Goal: Information Seeking & Learning: Find specific fact

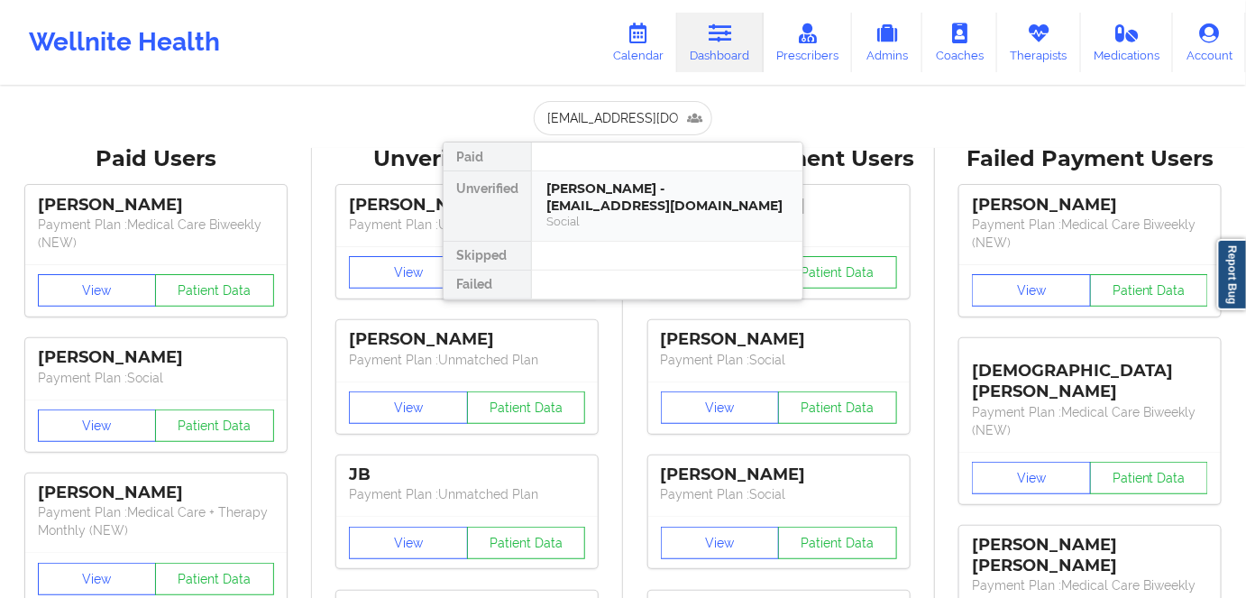
click at [611, 199] on div "[PERSON_NAME] - [EMAIL_ADDRESS][DOMAIN_NAME]" at bounding box center [667, 196] width 242 height 33
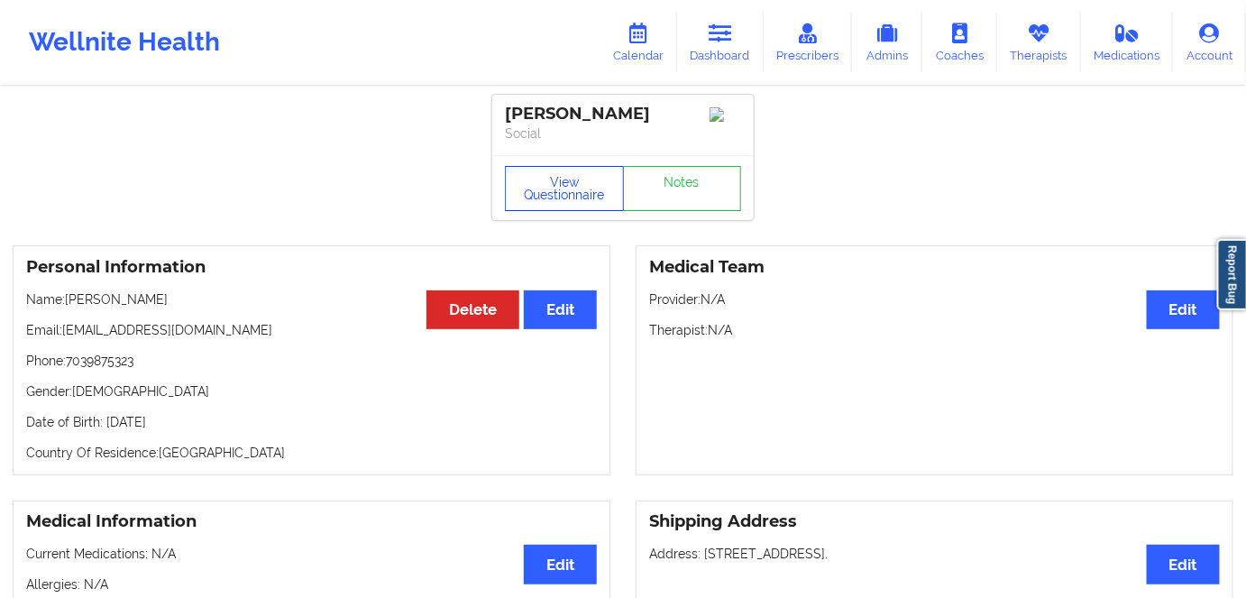
drag, startPoint x: 539, startPoint y: 188, endPoint x: 567, endPoint y: 219, distance: 42.2
click at [539, 188] on button "View Questionnaire" at bounding box center [564, 188] width 119 height 45
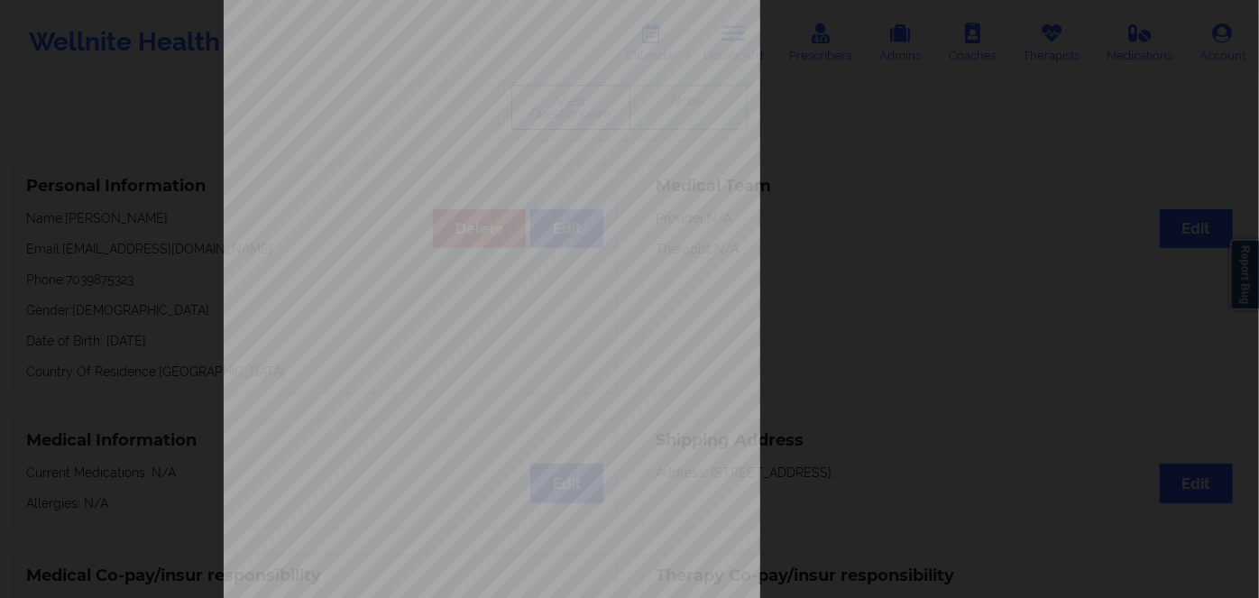
scroll to position [261, 0]
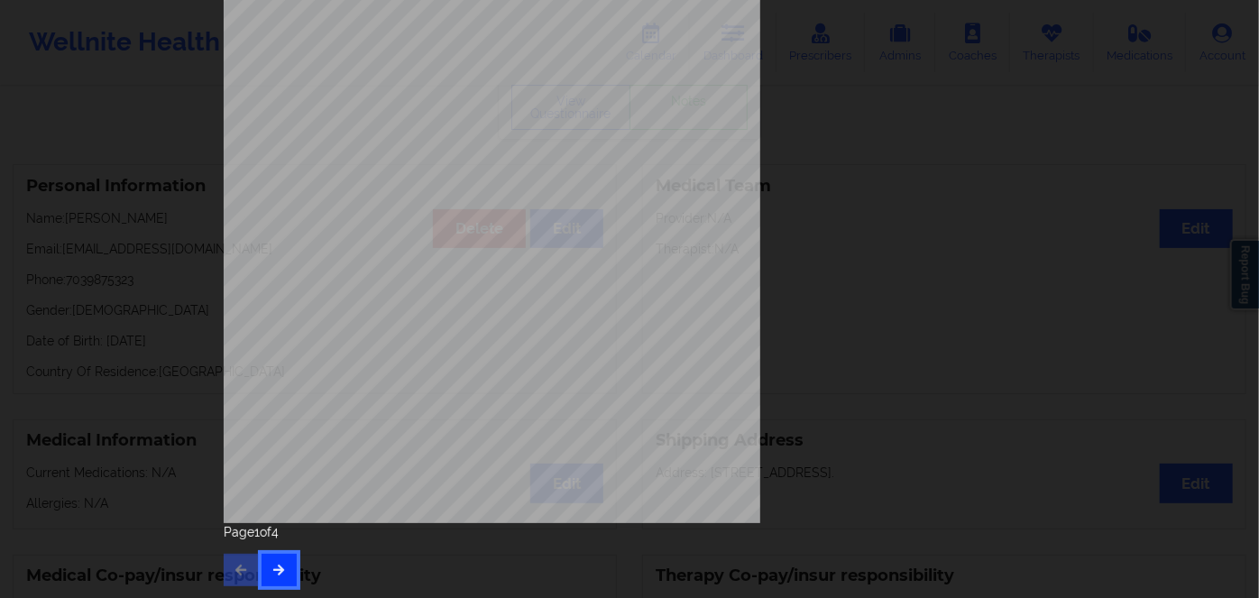
click at [276, 564] on icon "button" at bounding box center [278, 569] width 15 height 11
click at [271, 574] on icon "button" at bounding box center [278, 569] width 15 height 11
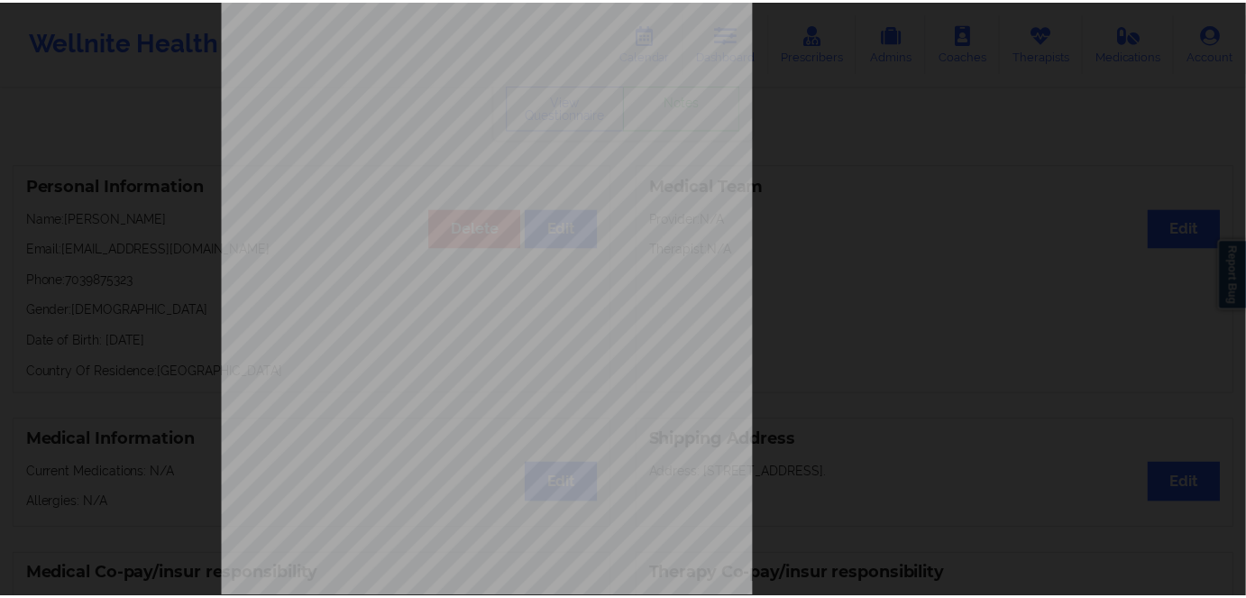
scroll to position [0, 0]
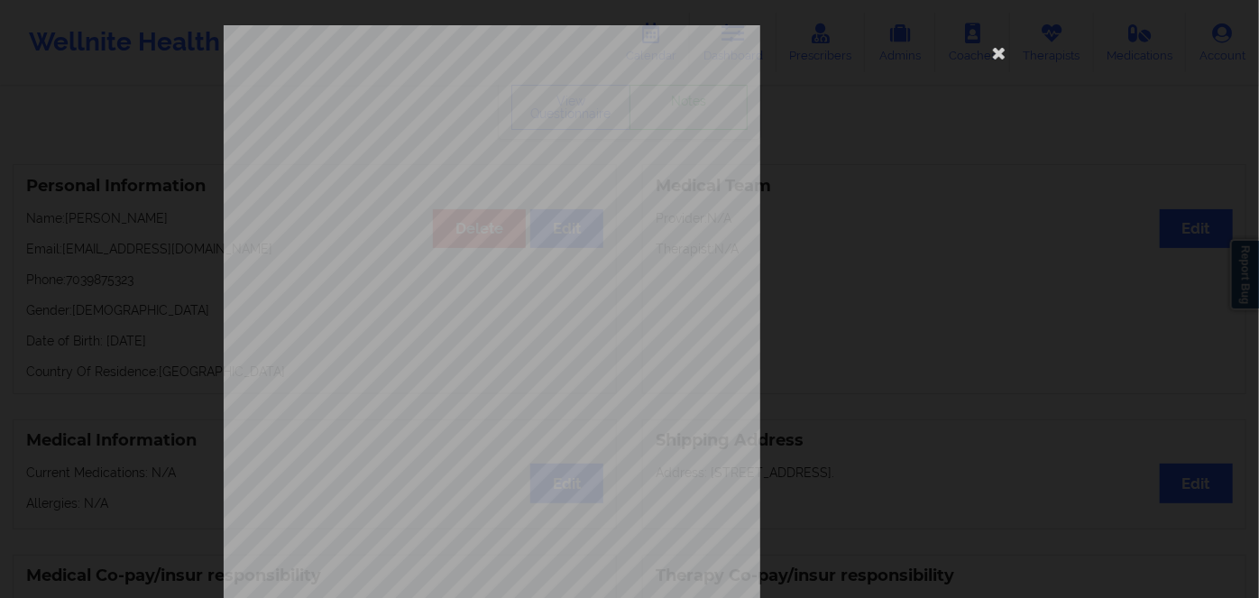
drag, startPoint x: 994, startPoint y: 50, endPoint x: 644, endPoint y: 117, distance: 356.3
click at [993, 50] on icon at bounding box center [999, 52] width 29 height 29
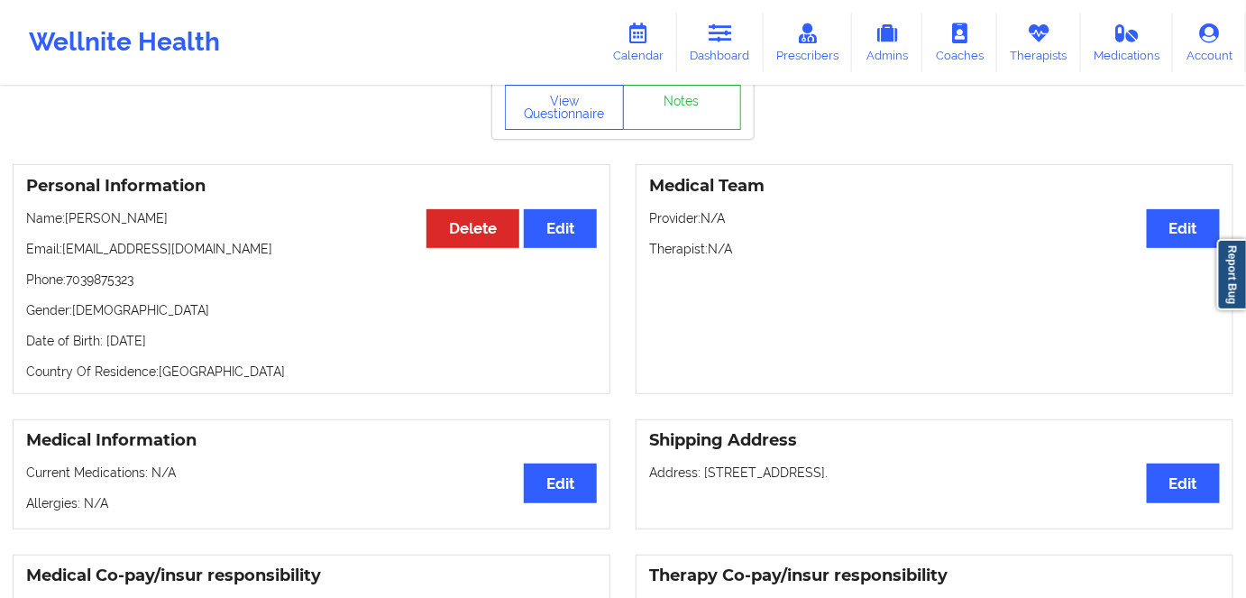
click at [198, 349] on p "Date of Birth: [DEMOGRAPHIC_DATA]" at bounding box center [311, 341] width 571 height 18
copy p "1989"
drag, startPoint x: 147, startPoint y: 222, endPoint x: 72, endPoint y: 213, distance: 75.4
click at [72, 213] on p "Name: [PERSON_NAME]" at bounding box center [311, 218] width 571 height 18
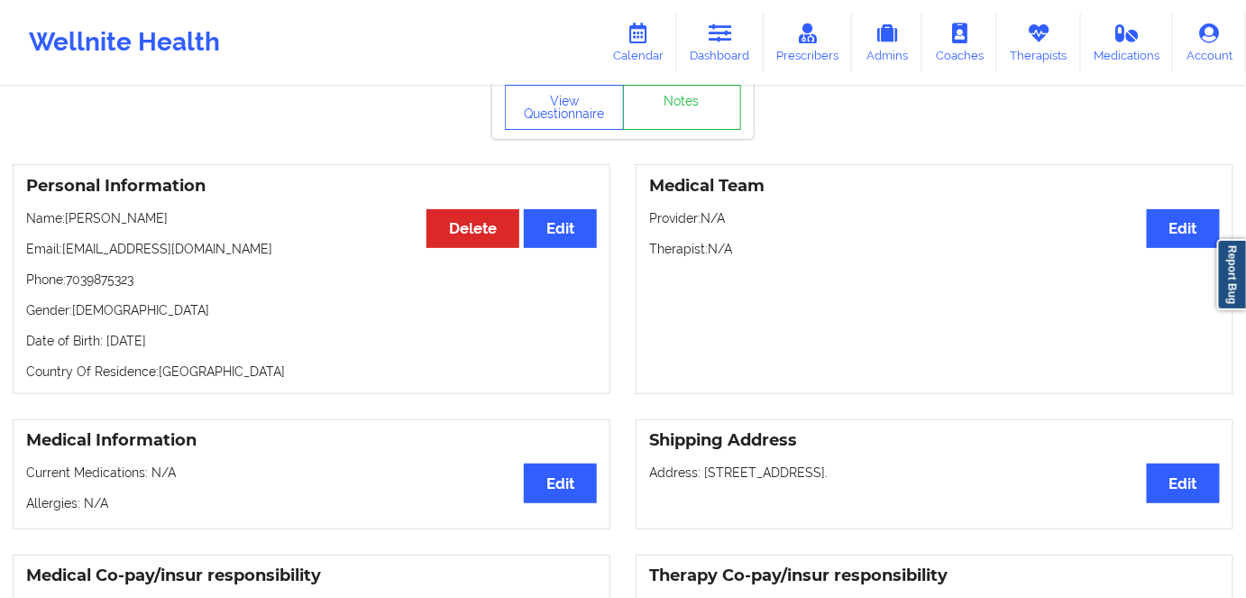
click at [193, 283] on p "Phone: [PHONE_NUMBER]" at bounding box center [311, 279] width 571 height 18
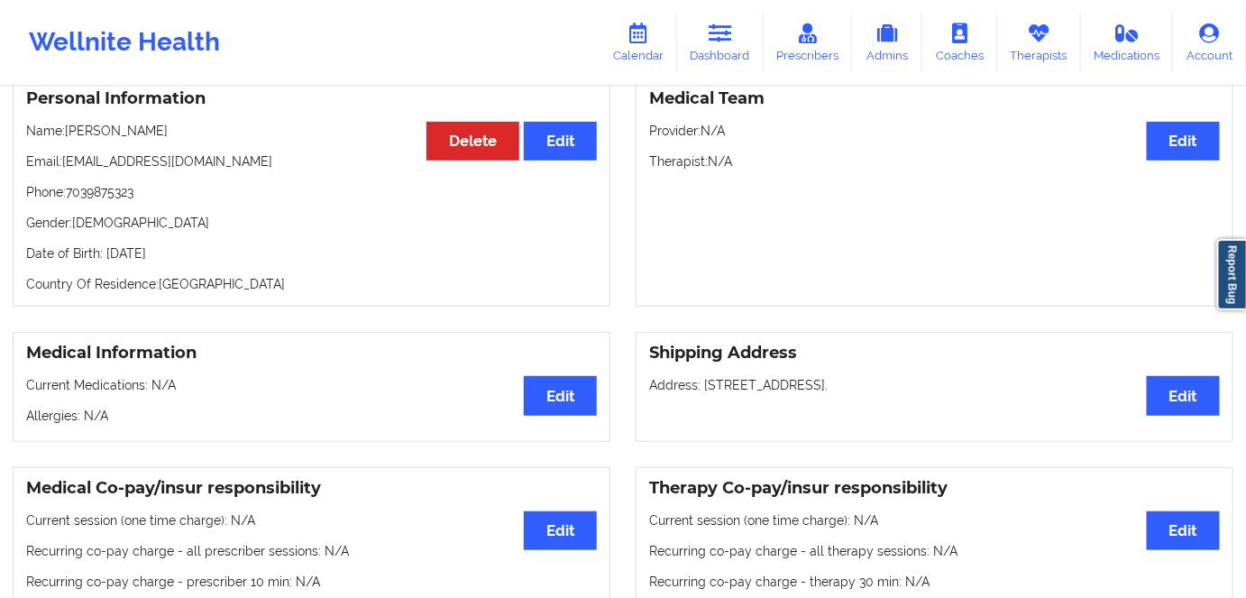
scroll to position [163, 0]
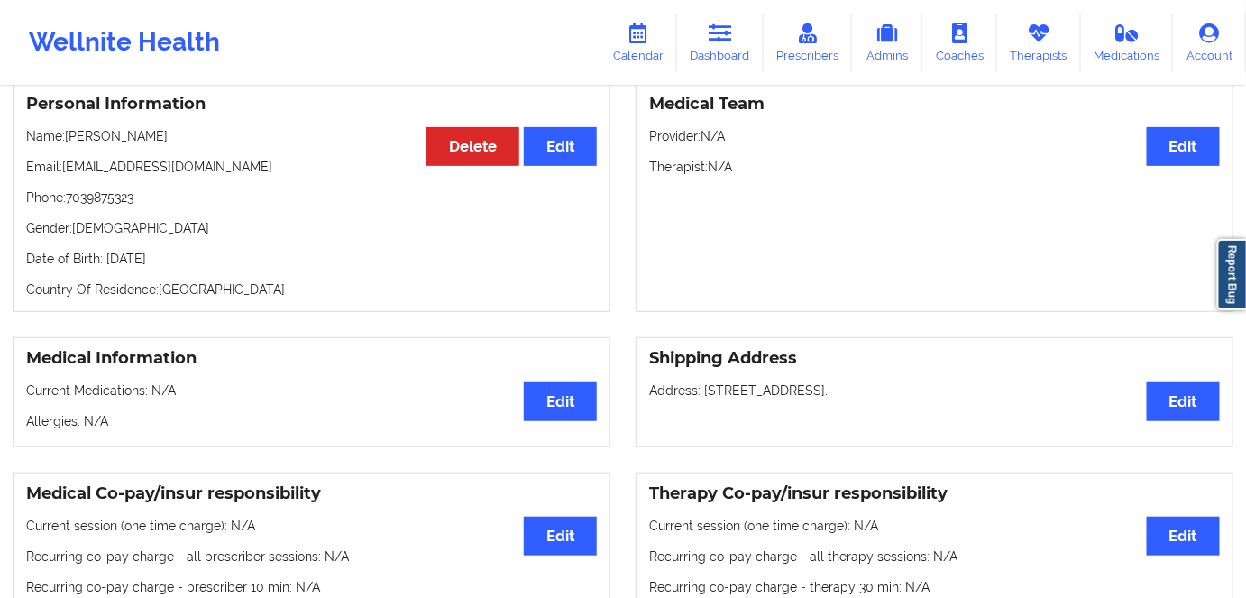
copy p "[DATE]"
drag, startPoint x: 211, startPoint y: 266, endPoint x: 104, endPoint y: 271, distance: 107.4
click at [104, 268] on p "Date of Birth: [DEMOGRAPHIC_DATA]" at bounding box center [311, 259] width 571 height 18
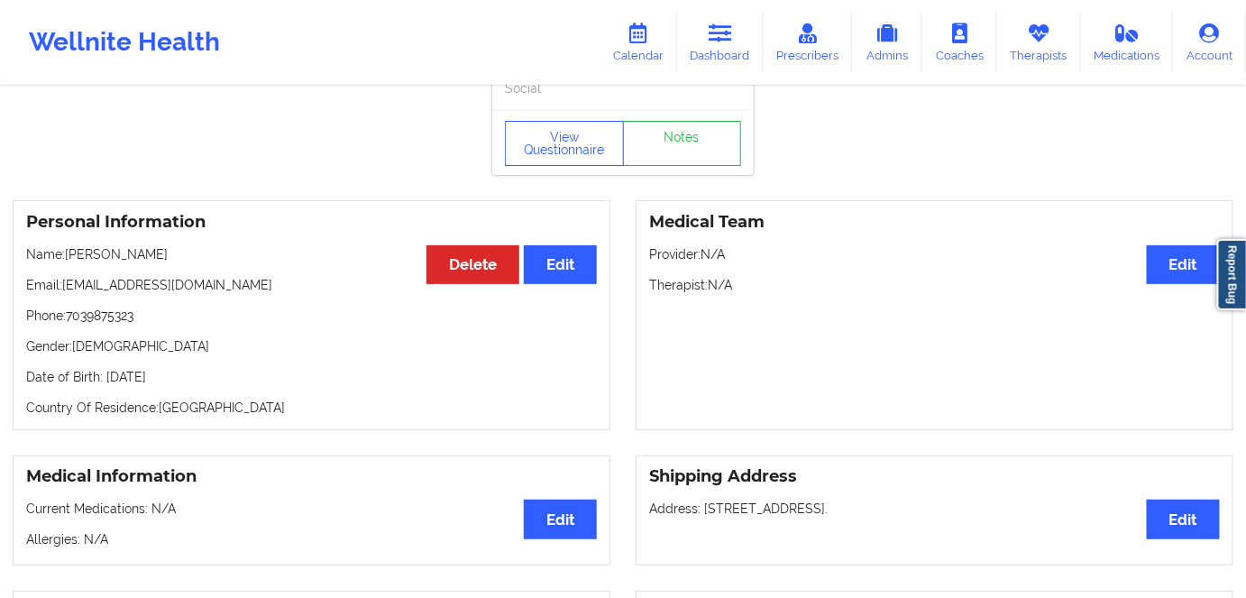
scroll to position [81, 0]
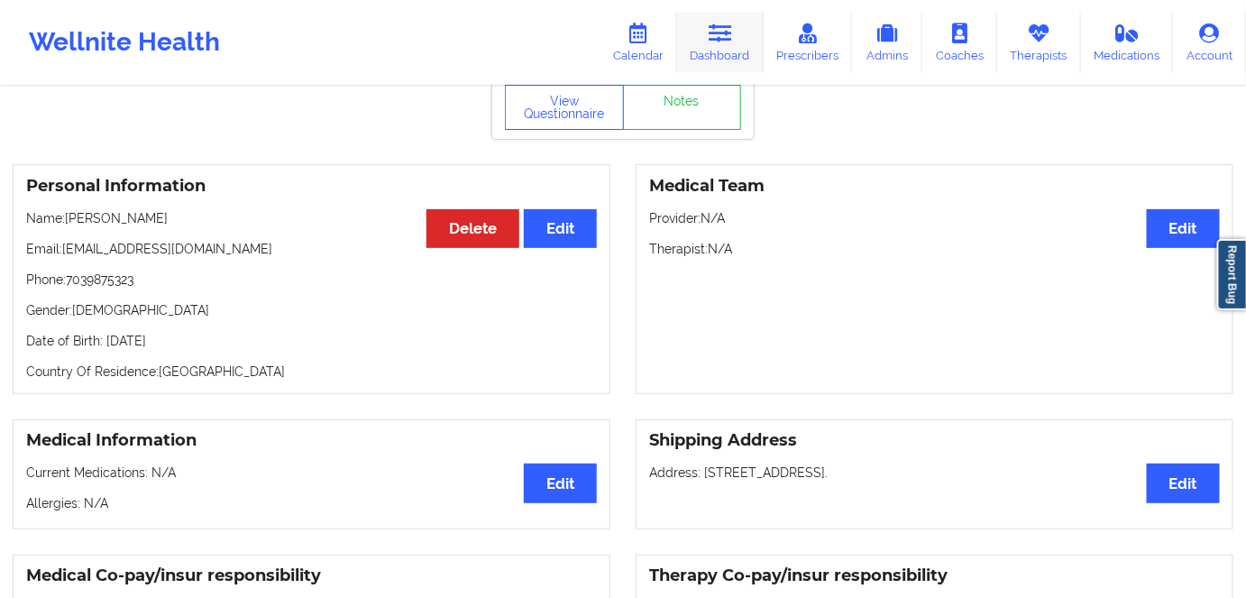
click at [706, 56] on link "Dashboard" at bounding box center [720, 43] width 87 height 60
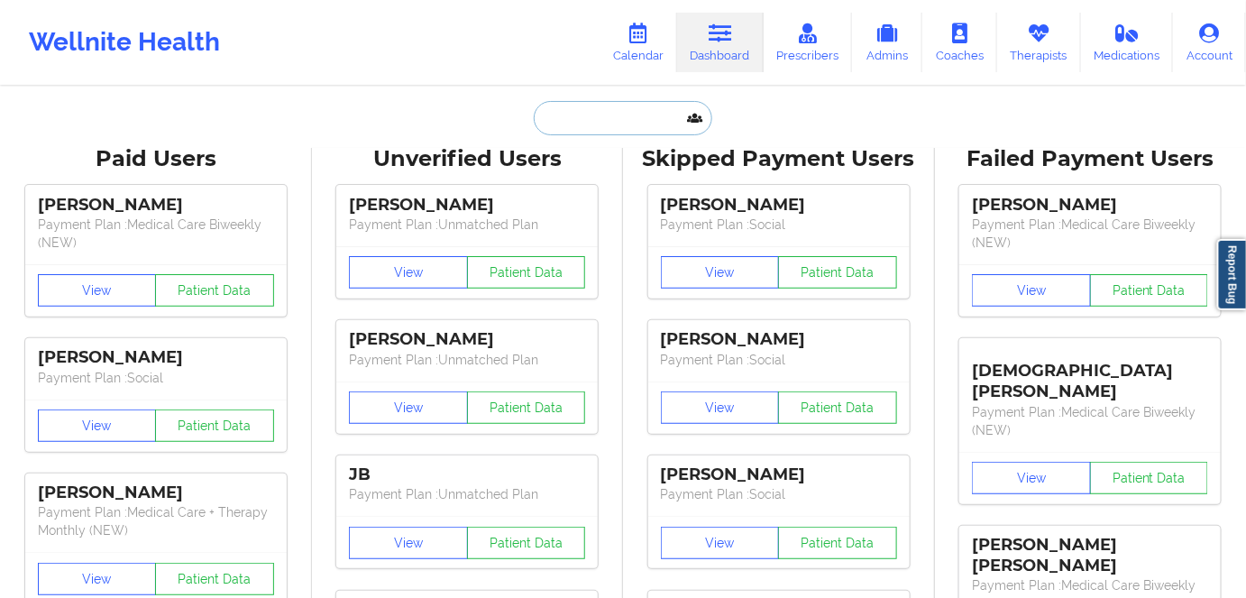
click at [613, 116] on input "text" at bounding box center [623, 118] width 179 height 34
paste input "[PERSON_NAME][EMAIL_ADDRESS][PERSON_NAME][DOMAIN_NAME]"
type input "[PERSON_NAME][EMAIL_ADDRESS][PERSON_NAME][DOMAIN_NAME]"
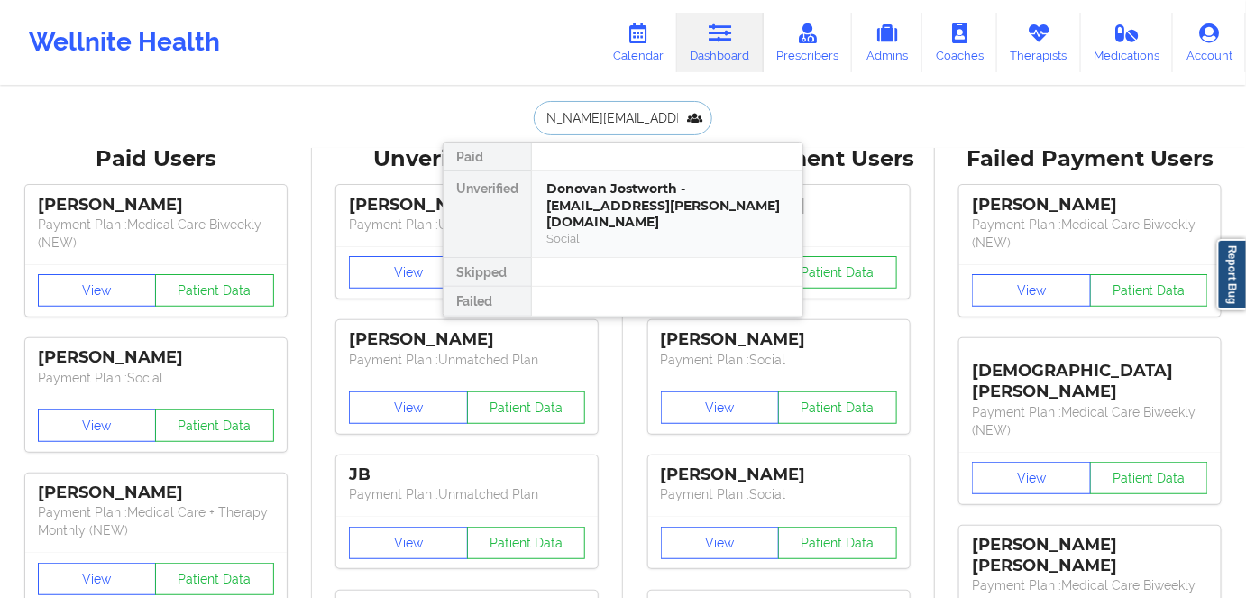
click at [642, 198] on div "Donovan Jostworth - [EMAIL_ADDRESS][PERSON_NAME][DOMAIN_NAME]" at bounding box center [667, 205] width 242 height 50
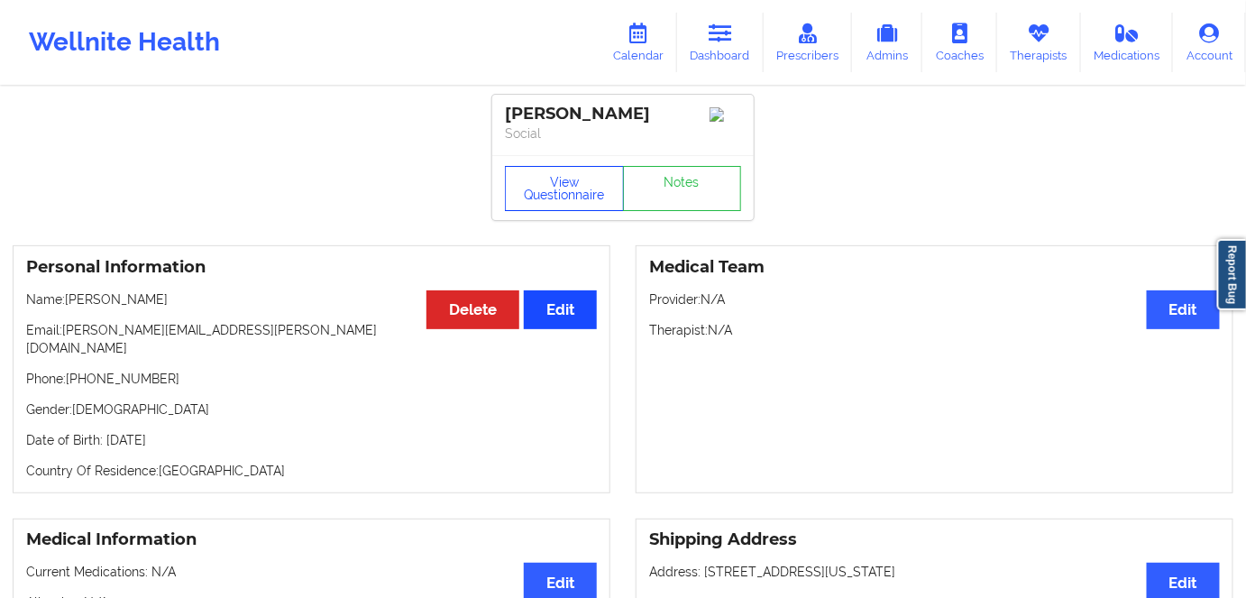
drag, startPoint x: 554, startPoint y: 192, endPoint x: 591, endPoint y: 333, distance: 145.7
click at [554, 192] on button "View Questionnaire" at bounding box center [564, 188] width 119 height 45
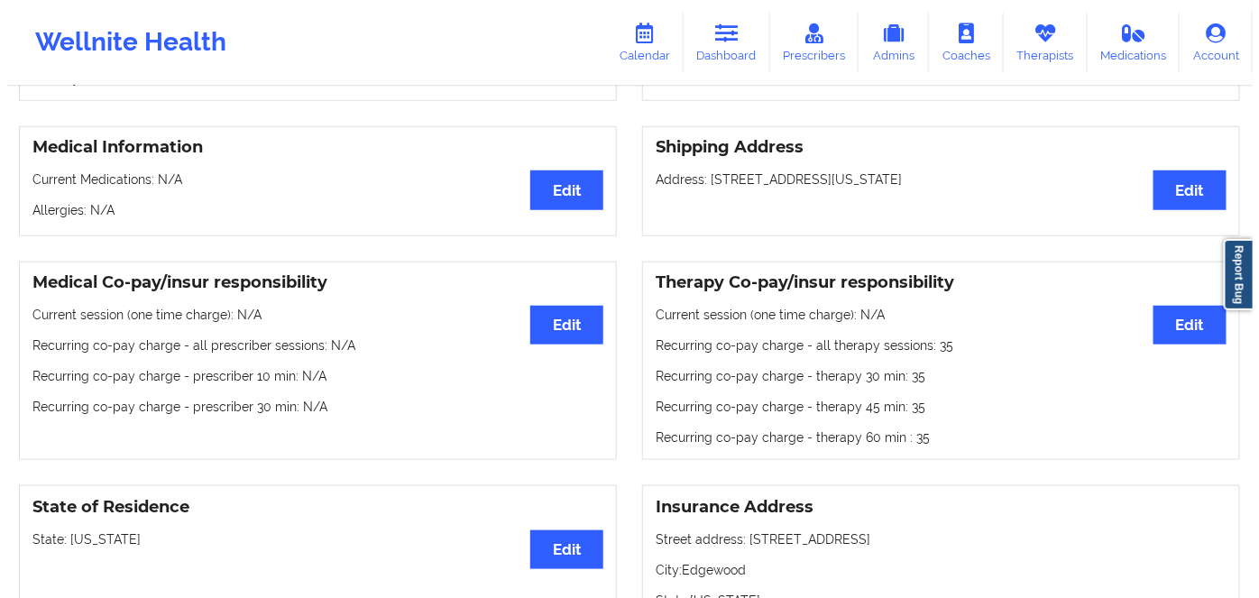
scroll to position [573, 0]
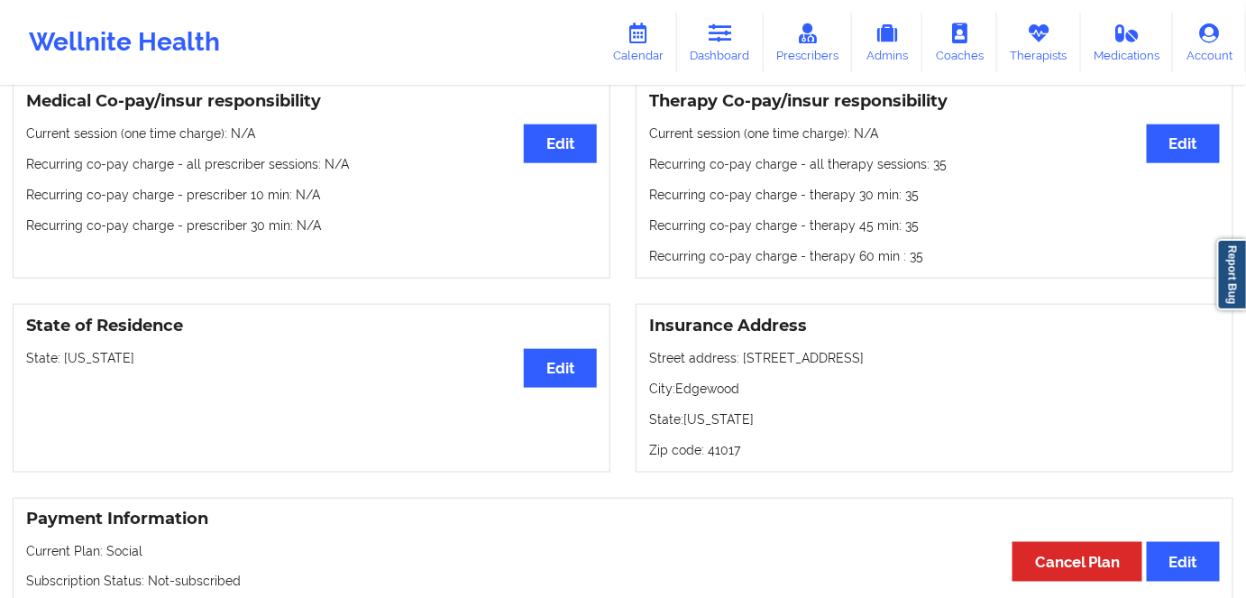
click at [101, 349] on p "State: [US_STATE]" at bounding box center [311, 358] width 571 height 18
click at [102, 349] on p "State: [US_STATE]" at bounding box center [311, 358] width 571 height 18
copy p "[US_STATE]"
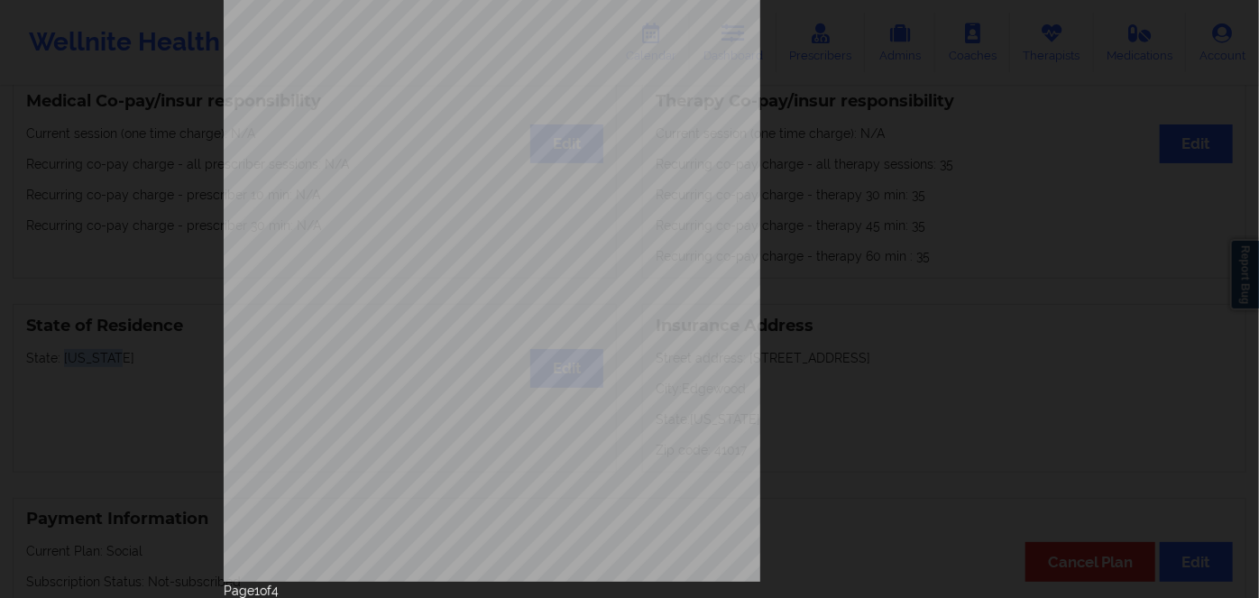
scroll to position [261, 0]
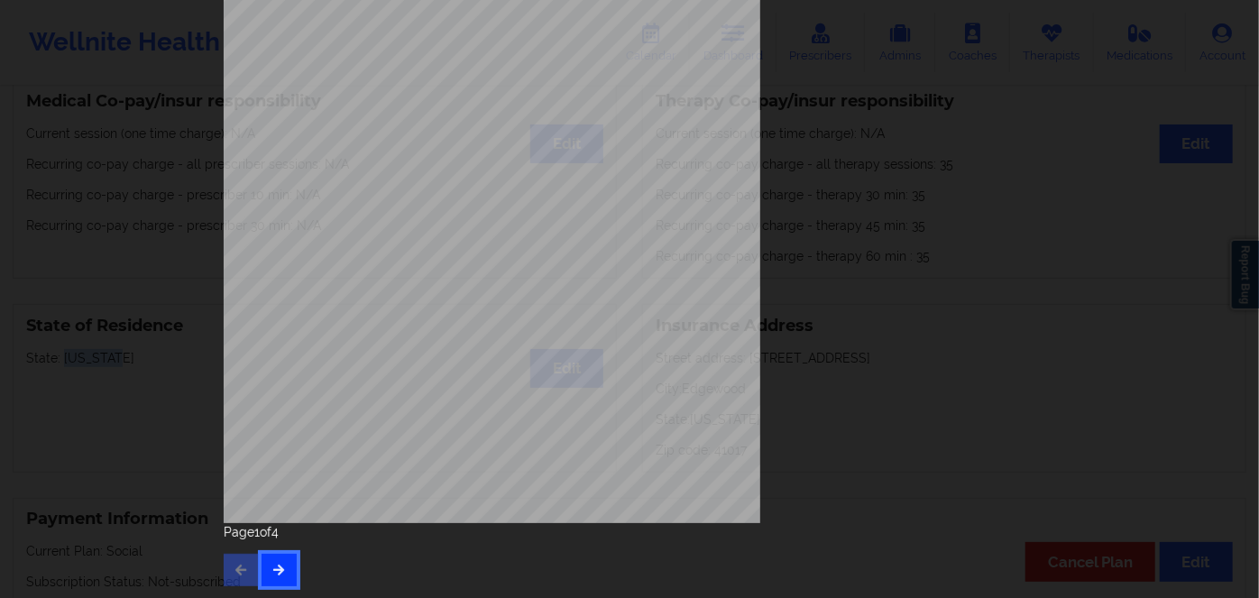
click at [271, 574] on icon "button" at bounding box center [278, 569] width 15 height 11
click at [274, 584] on button "button" at bounding box center [278, 570] width 35 height 32
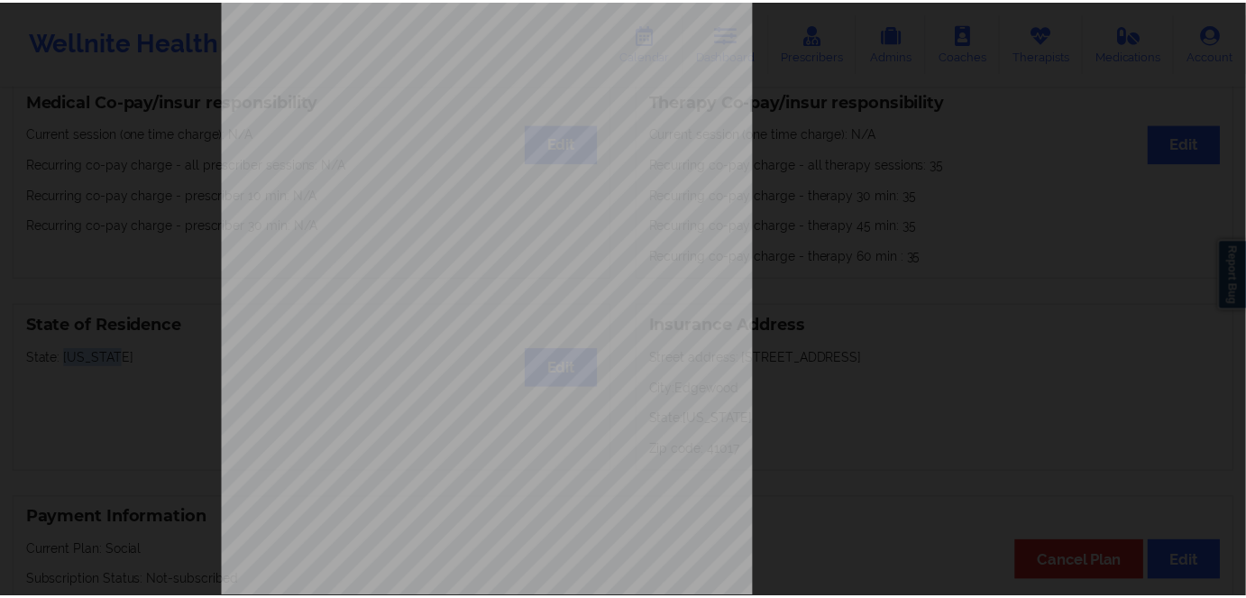
scroll to position [0, 0]
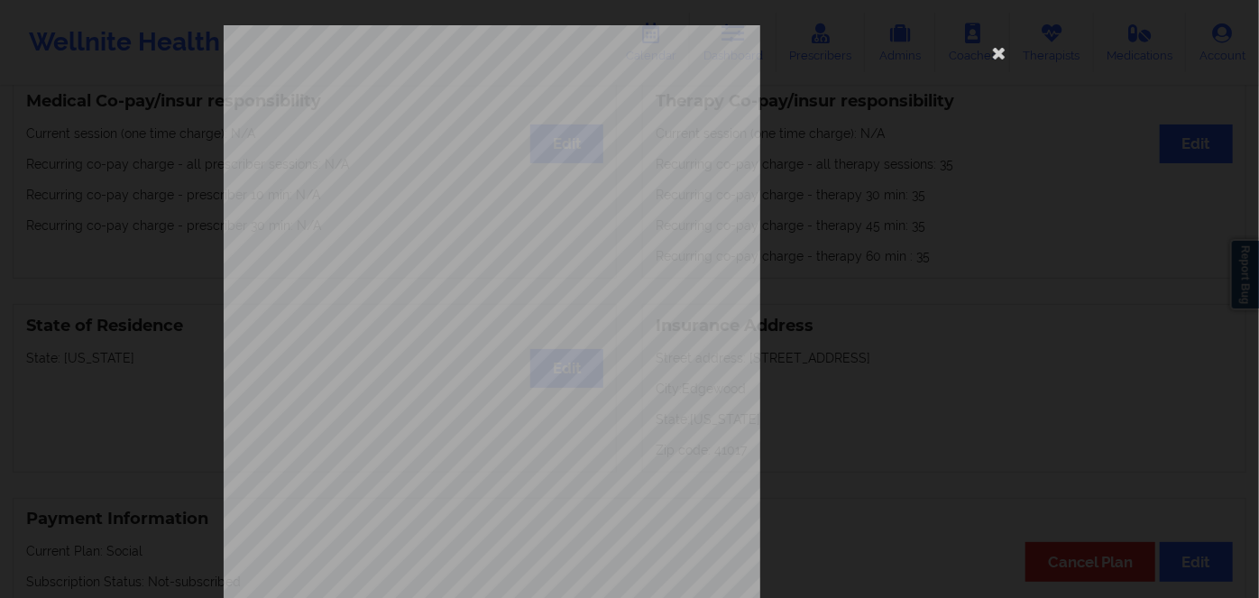
click at [459, 136] on span "ajw394w24219" at bounding box center [438, 139] width 54 height 8
click at [442, 136] on span "ajw394w24219" at bounding box center [438, 139] width 54 height 8
copy span "ajw394w24219"
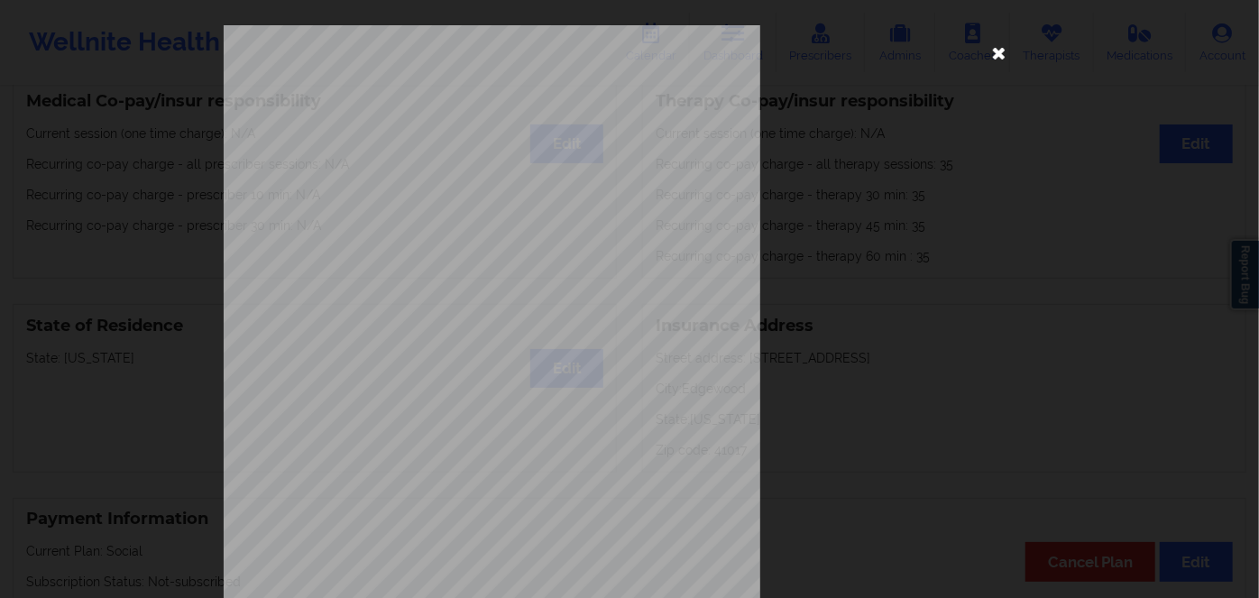
click at [998, 51] on icon at bounding box center [999, 52] width 29 height 29
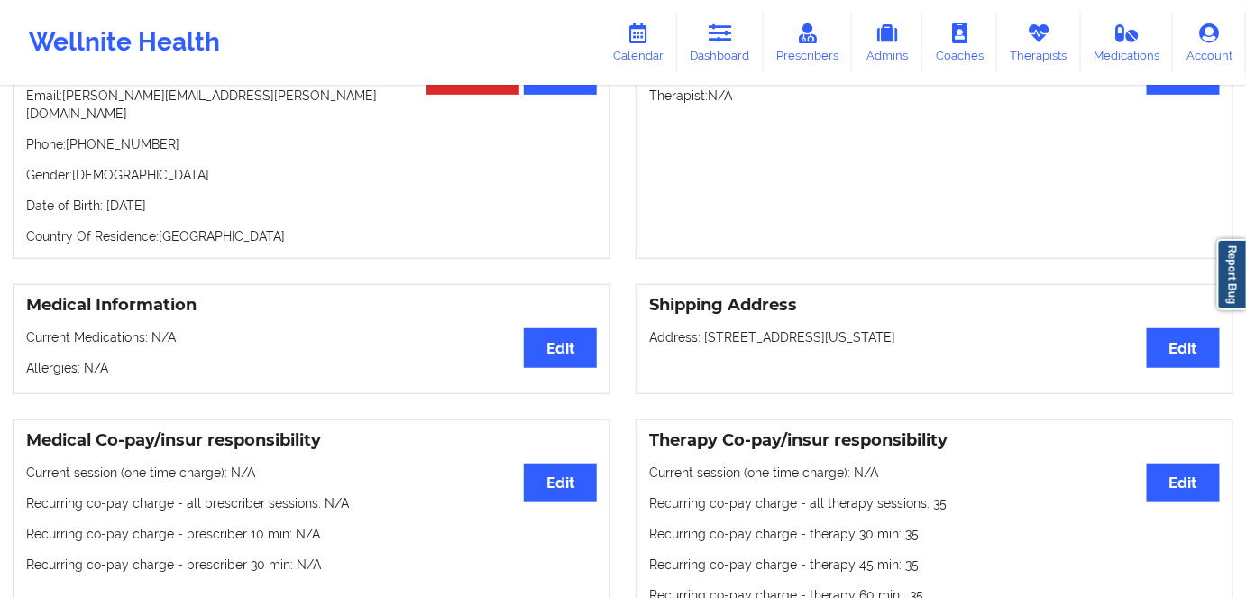
scroll to position [163, 0]
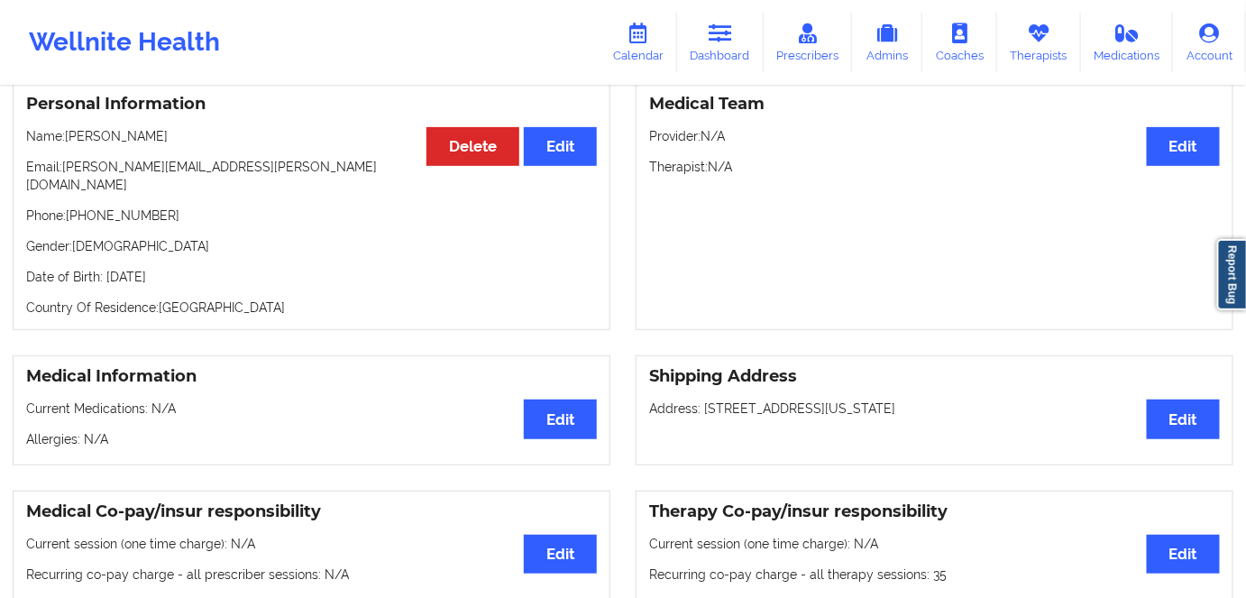
click at [192, 268] on p "Date of Birth: [DEMOGRAPHIC_DATA]" at bounding box center [311, 277] width 571 height 18
copy p "2006"
drag, startPoint x: 206, startPoint y: 136, endPoint x: 67, endPoint y: 133, distance: 138.9
click at [67, 133] on p "Name: [PERSON_NAME]" at bounding box center [311, 136] width 571 height 18
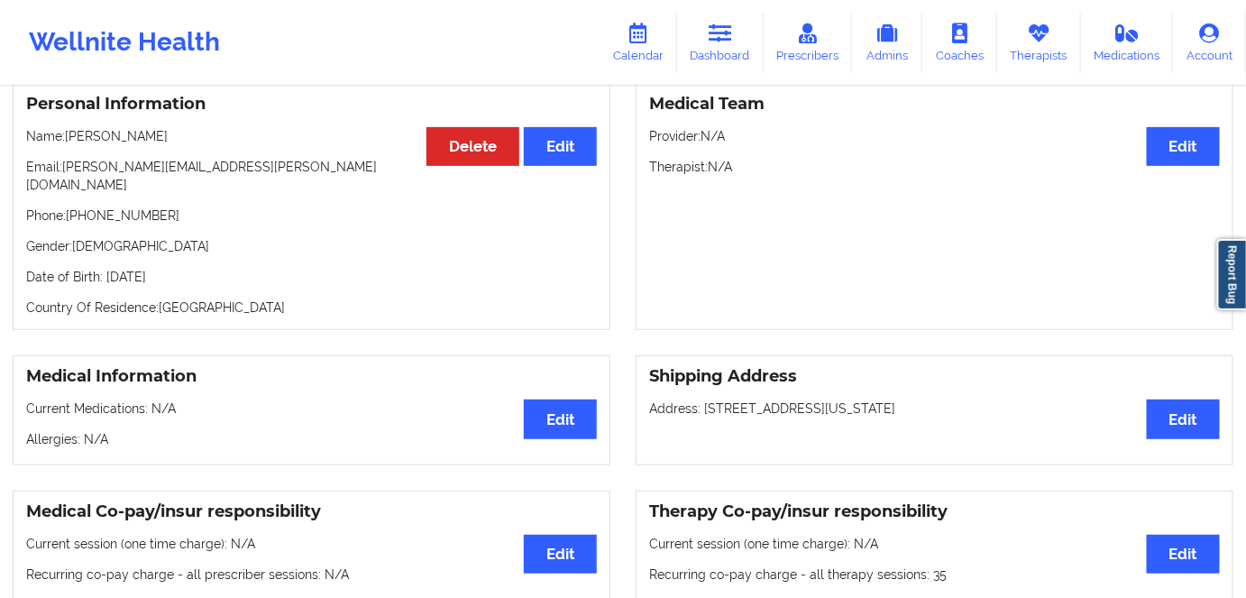
copy p "[PERSON_NAME]"
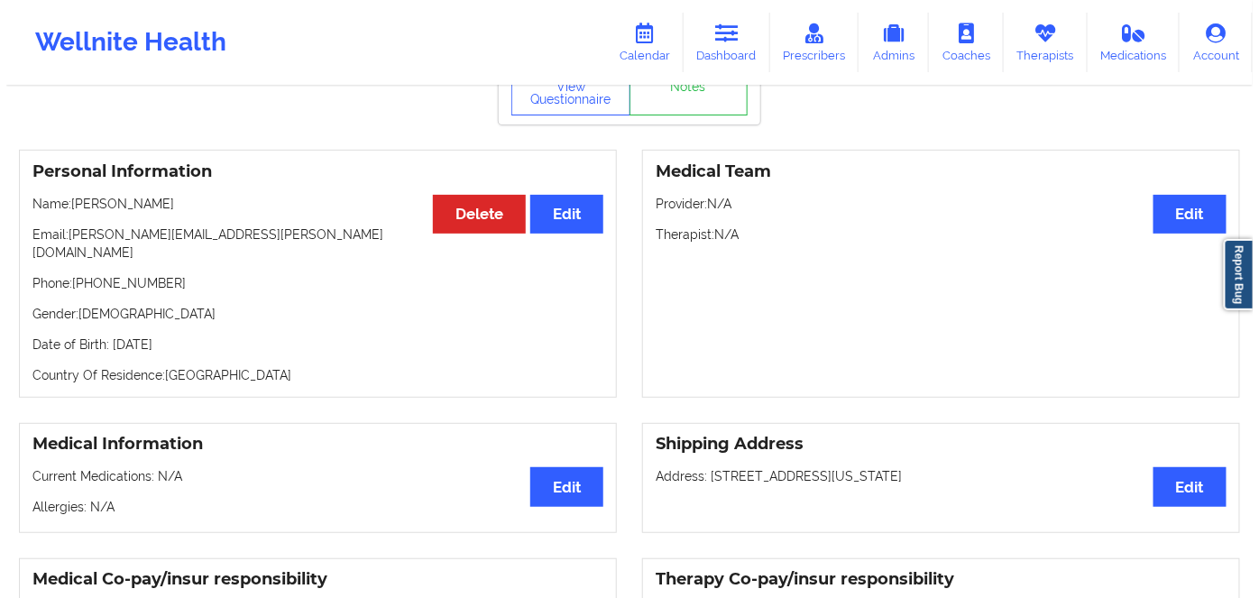
scroll to position [0, 0]
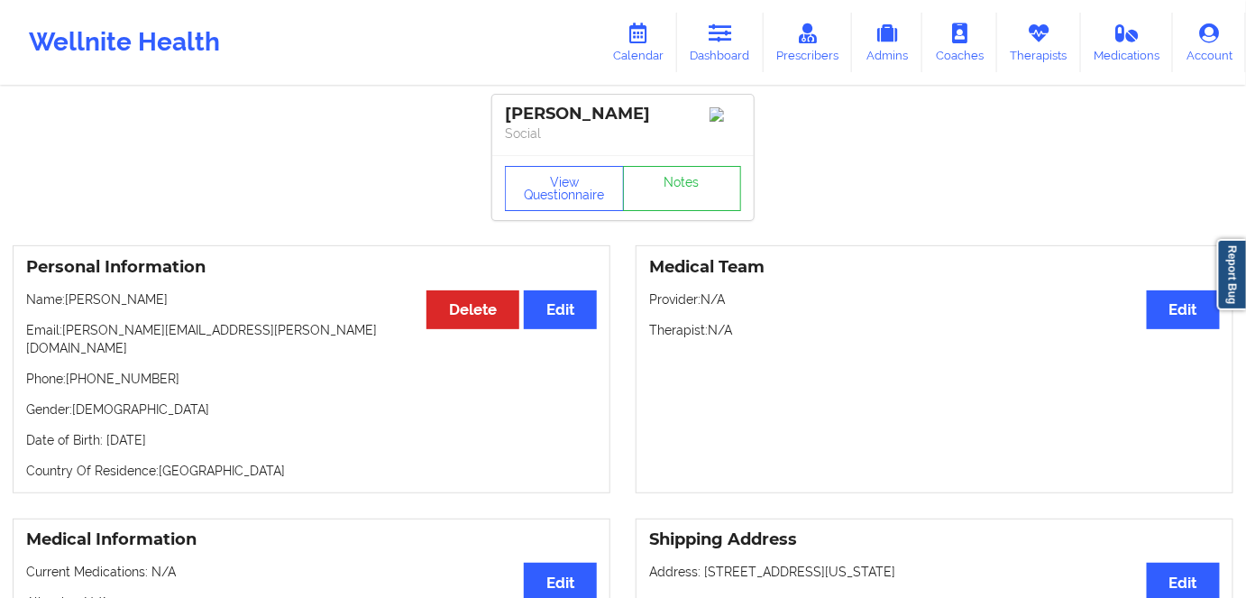
copy p "[PERSON_NAME]"
click at [725, 19] on link "Dashboard" at bounding box center [720, 43] width 87 height 60
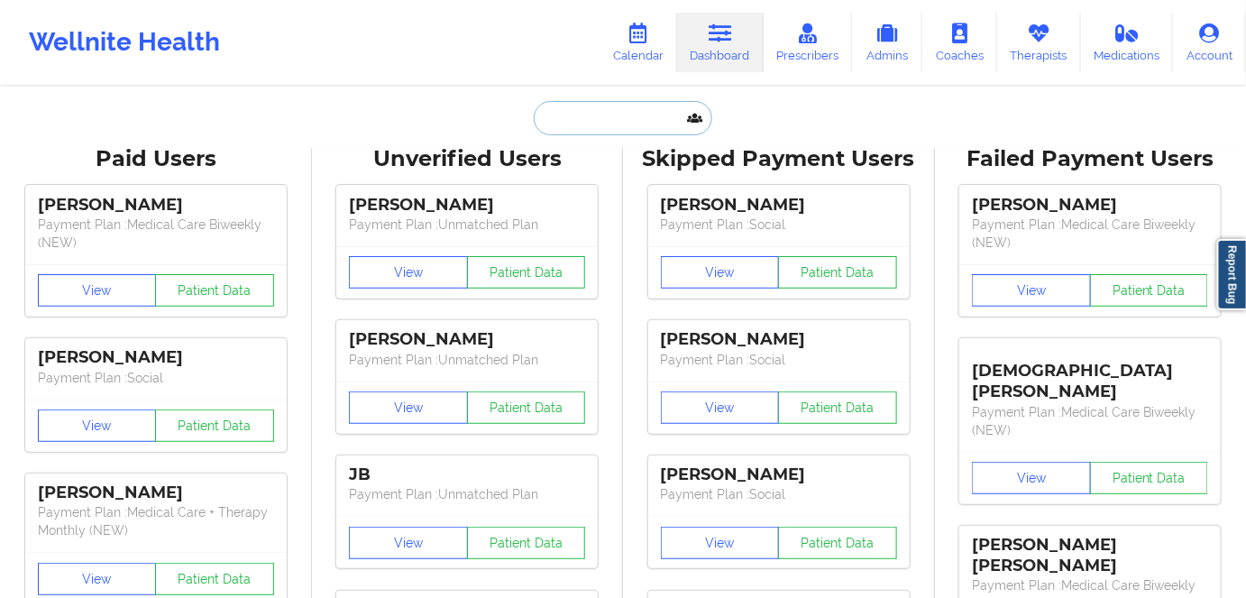
click at [637, 105] on input "text" at bounding box center [623, 118] width 179 height 34
paste input "[PERSON_NAME][EMAIL_ADDRESS][DOMAIN_NAME]"
type input "[PERSON_NAME][EMAIL_ADDRESS][DOMAIN_NAME]"
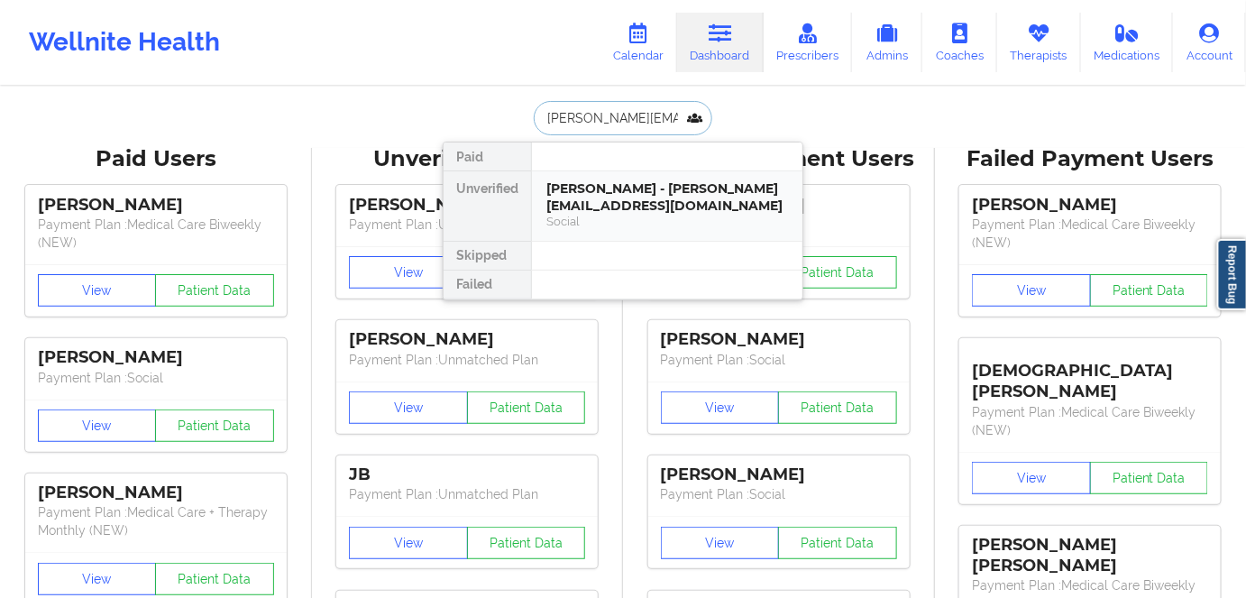
click at [623, 193] on div "[PERSON_NAME] - [PERSON_NAME][EMAIL_ADDRESS][DOMAIN_NAME]" at bounding box center [667, 196] width 242 height 33
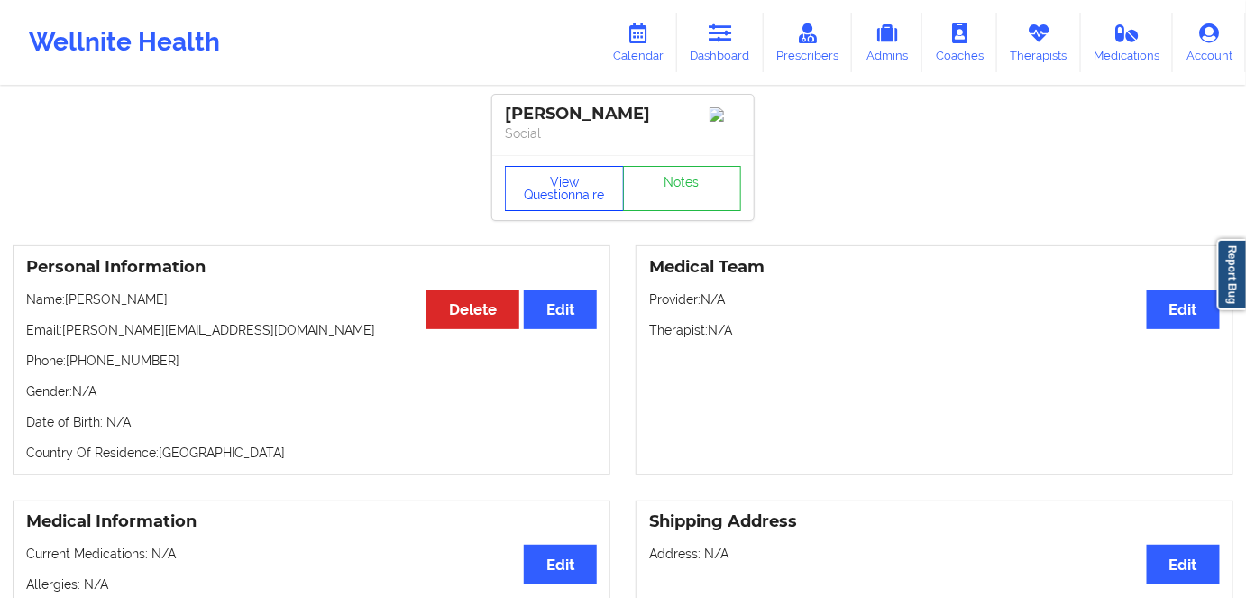
click at [562, 186] on button "View Questionnaire" at bounding box center [564, 188] width 119 height 45
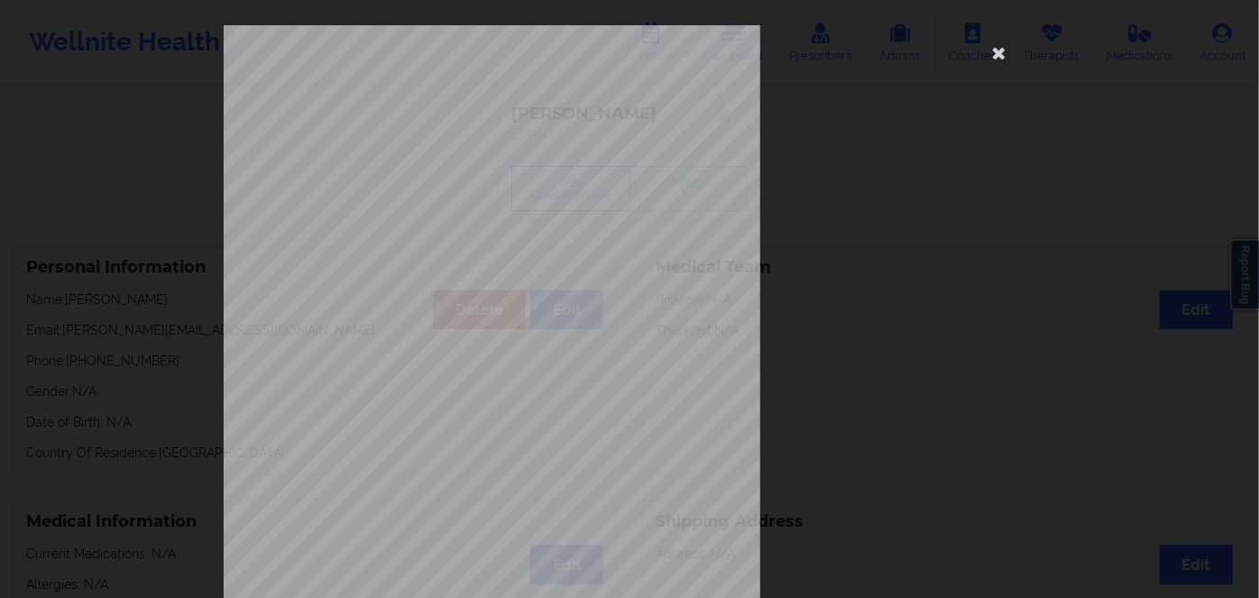
scroll to position [261, 0]
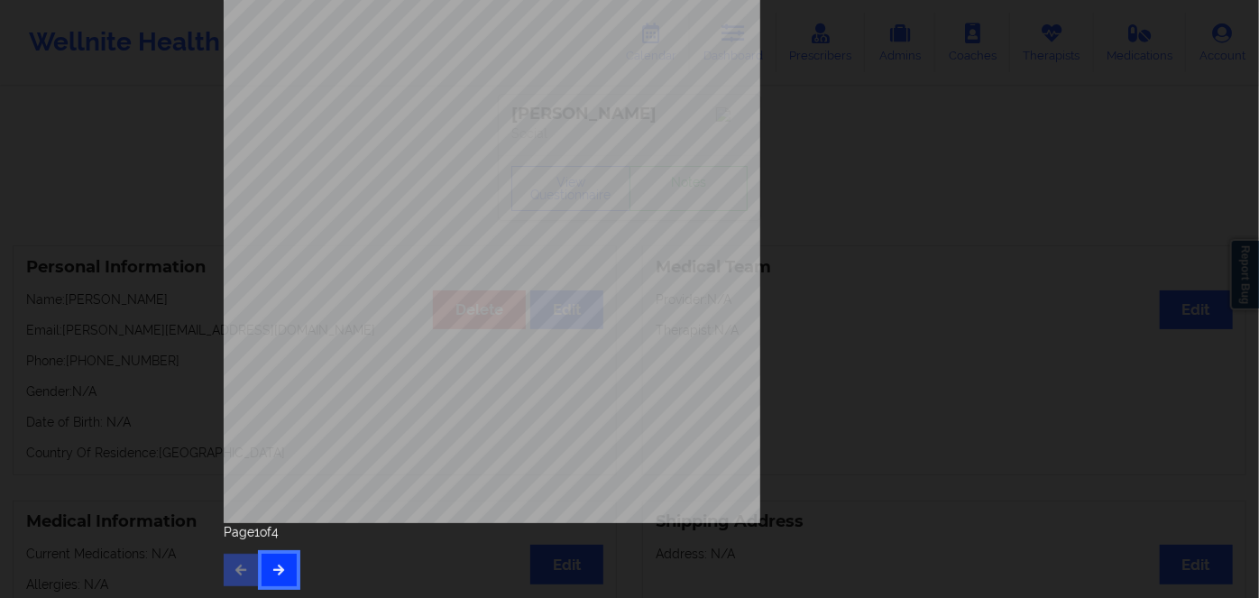
click at [277, 561] on button "button" at bounding box center [278, 570] width 35 height 32
click at [283, 575] on button "button" at bounding box center [278, 570] width 35 height 32
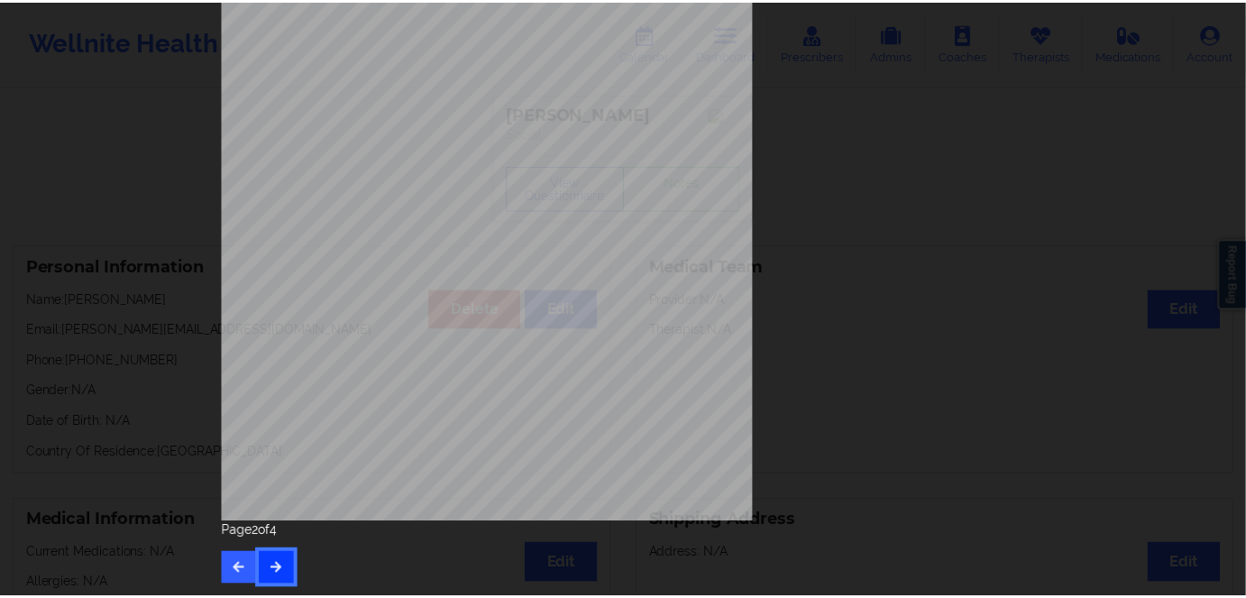
scroll to position [0, 0]
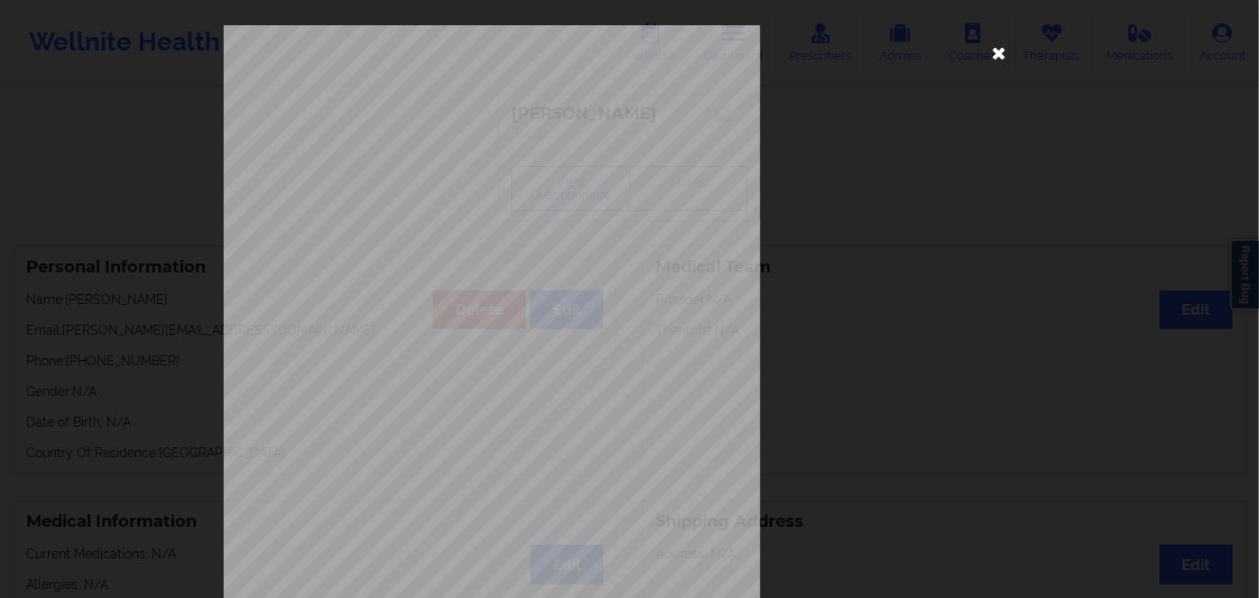
click at [993, 49] on icon at bounding box center [999, 52] width 29 height 29
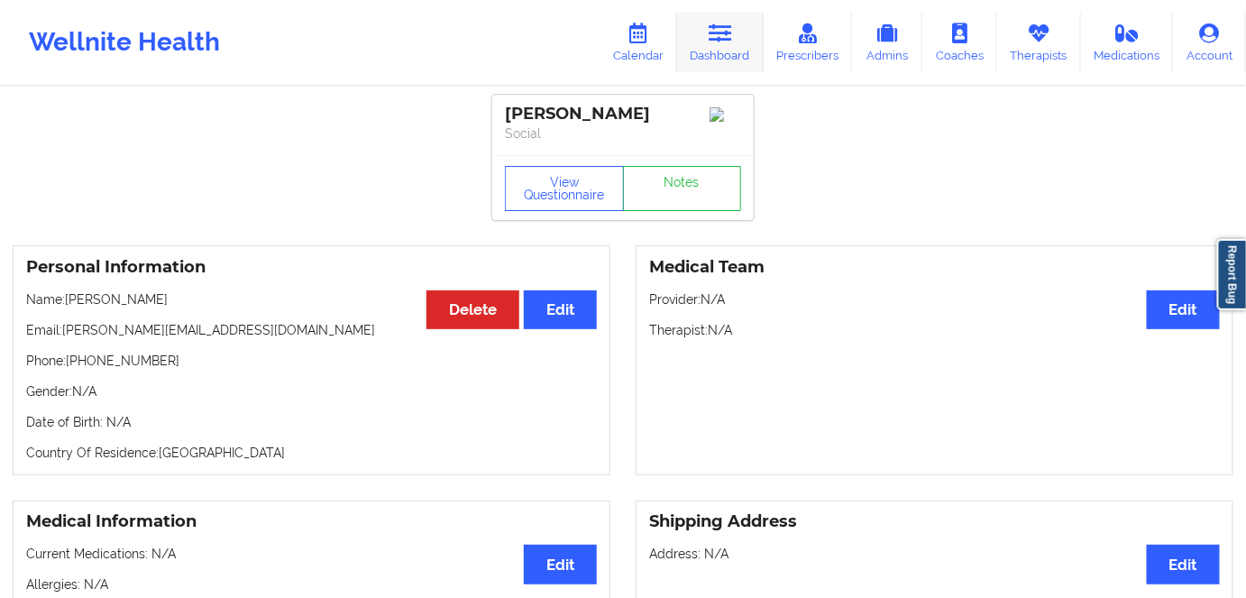
click at [720, 56] on link "Dashboard" at bounding box center [720, 43] width 87 height 60
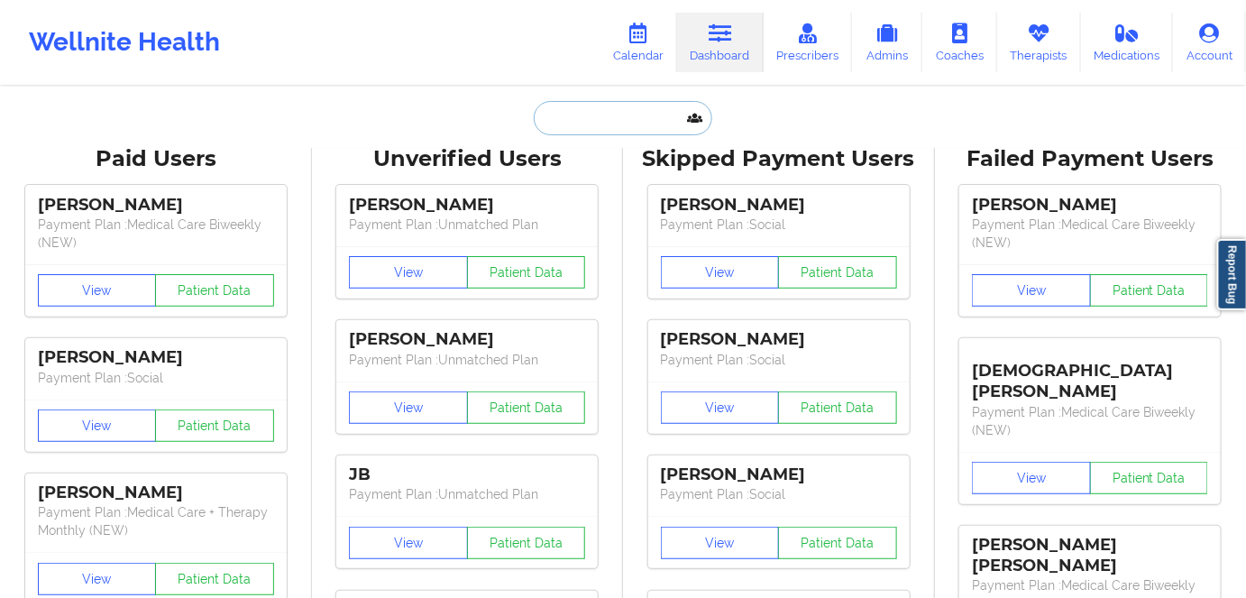
click at [607, 115] on input "text" at bounding box center [623, 118] width 179 height 34
paste input "[PERSON_NAME][EMAIL_ADDRESS][DOMAIN_NAME]"
type input "[PERSON_NAME][EMAIL_ADDRESS][DOMAIN_NAME]"
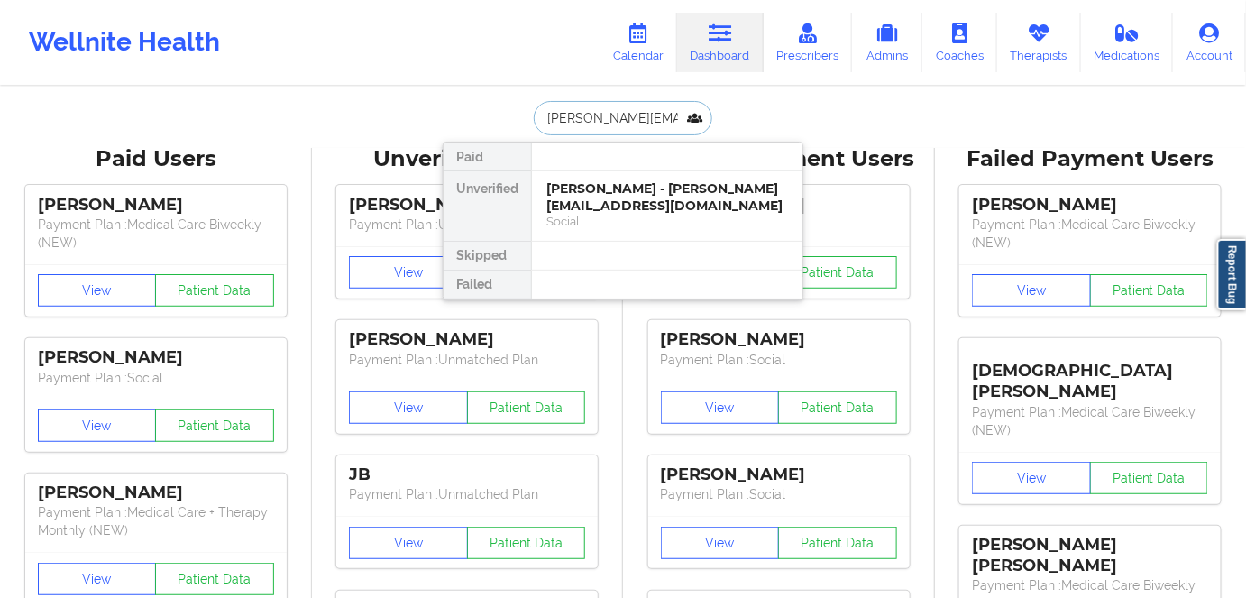
scroll to position [0, 14]
click at [659, 193] on div "Brandon Sung - [EMAIL_ADDRESS][DOMAIN_NAME]" at bounding box center [667, 196] width 242 height 33
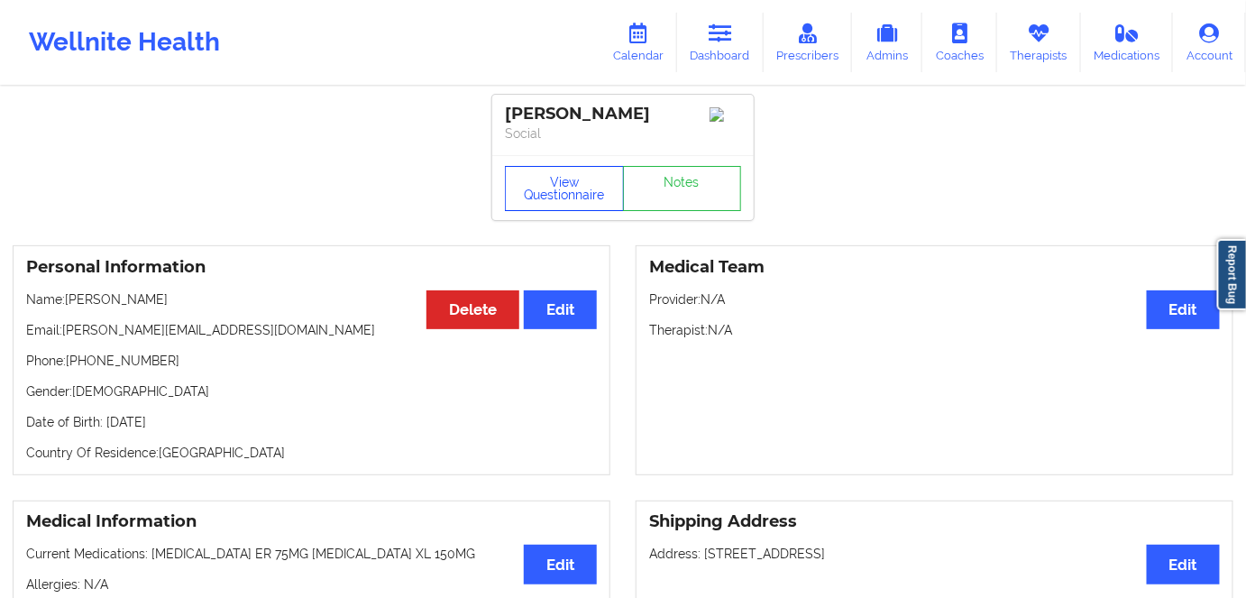
click at [594, 211] on button "View Questionnaire" at bounding box center [564, 188] width 119 height 45
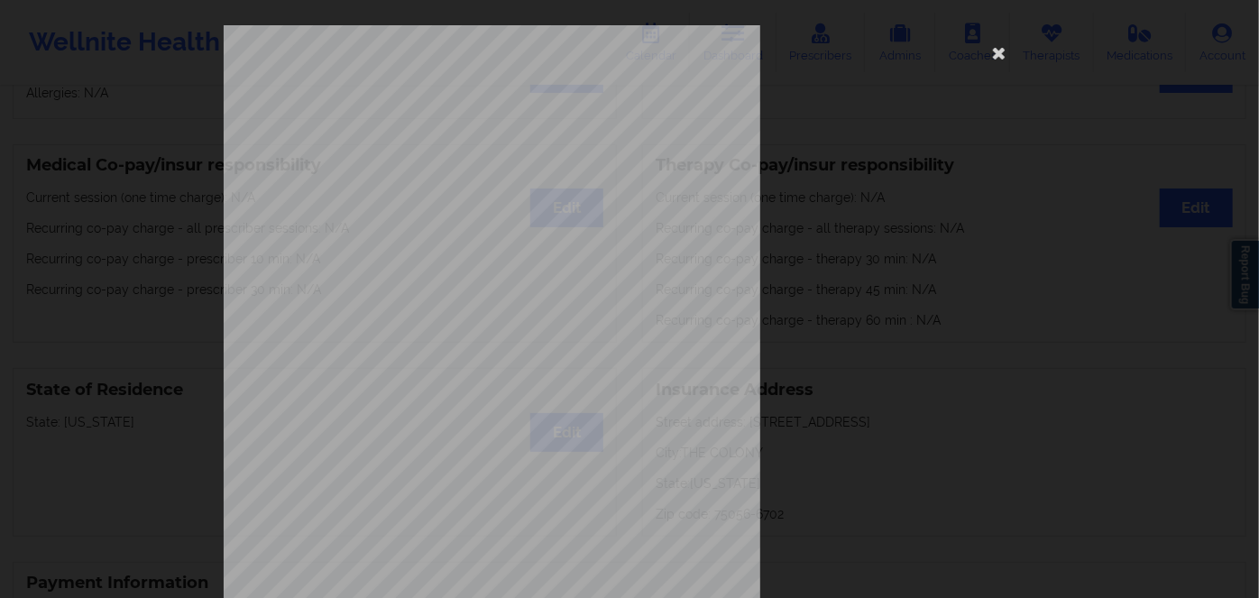
scroll to position [261, 0]
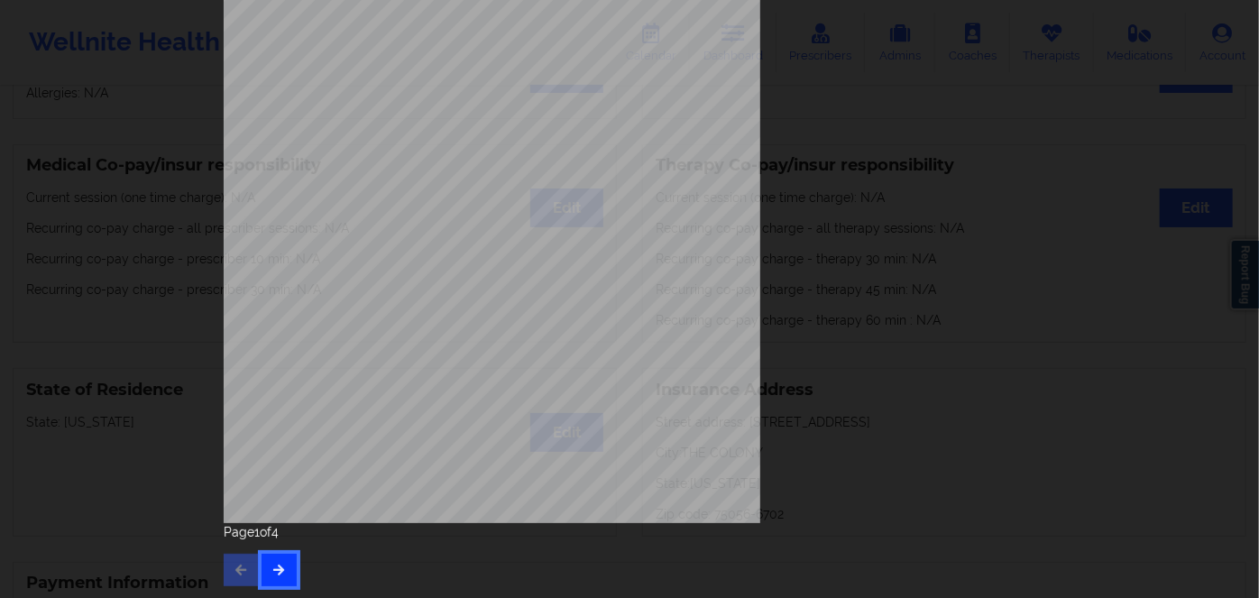
click at [271, 566] on icon "button" at bounding box center [278, 569] width 15 height 11
click at [283, 571] on button "button" at bounding box center [278, 570] width 35 height 32
click at [412, 379] on span "Insurance Member ID for patient" at bounding box center [477, 378] width 136 height 10
click at [419, 393] on div "Have you ever suf fered from seizures or have you been treated with anti-seizur…" at bounding box center [629, 143] width 811 height 759
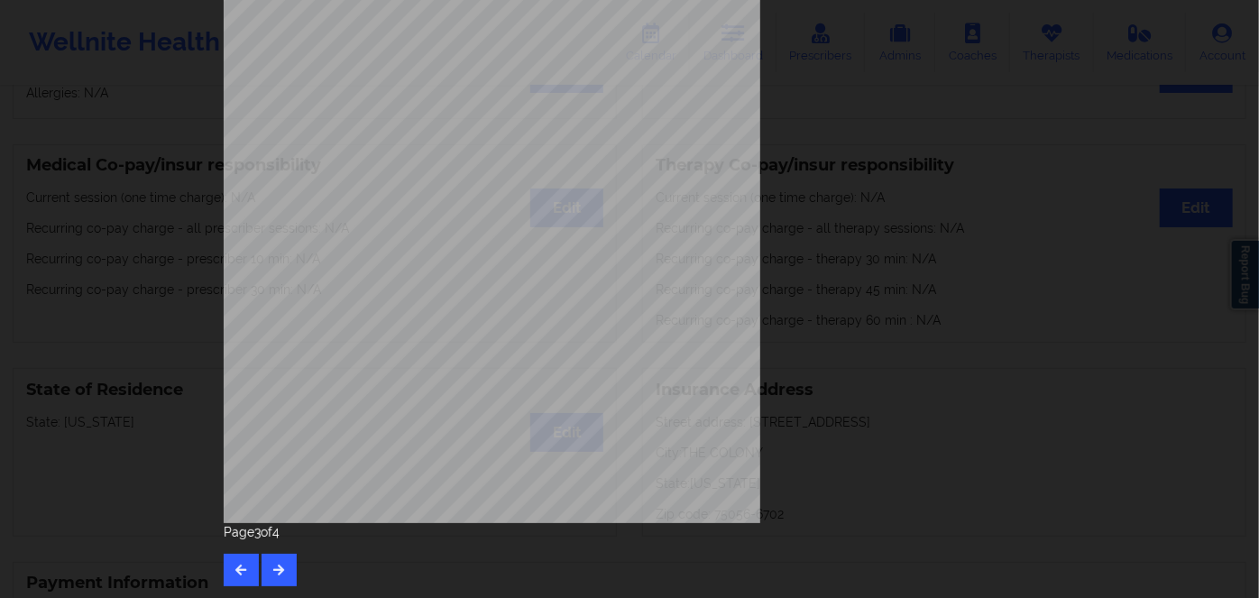
click at [419, 390] on span "ZGN944256397" at bounding box center [440, 390] width 58 height 8
copy span "ZGN944256397"
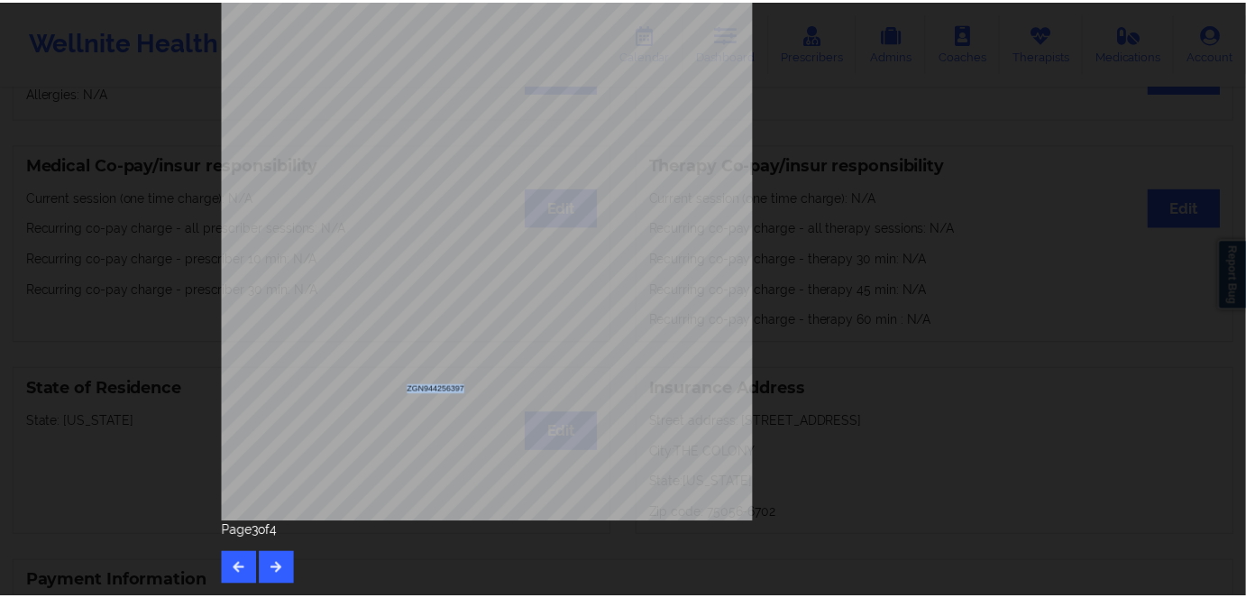
scroll to position [0, 0]
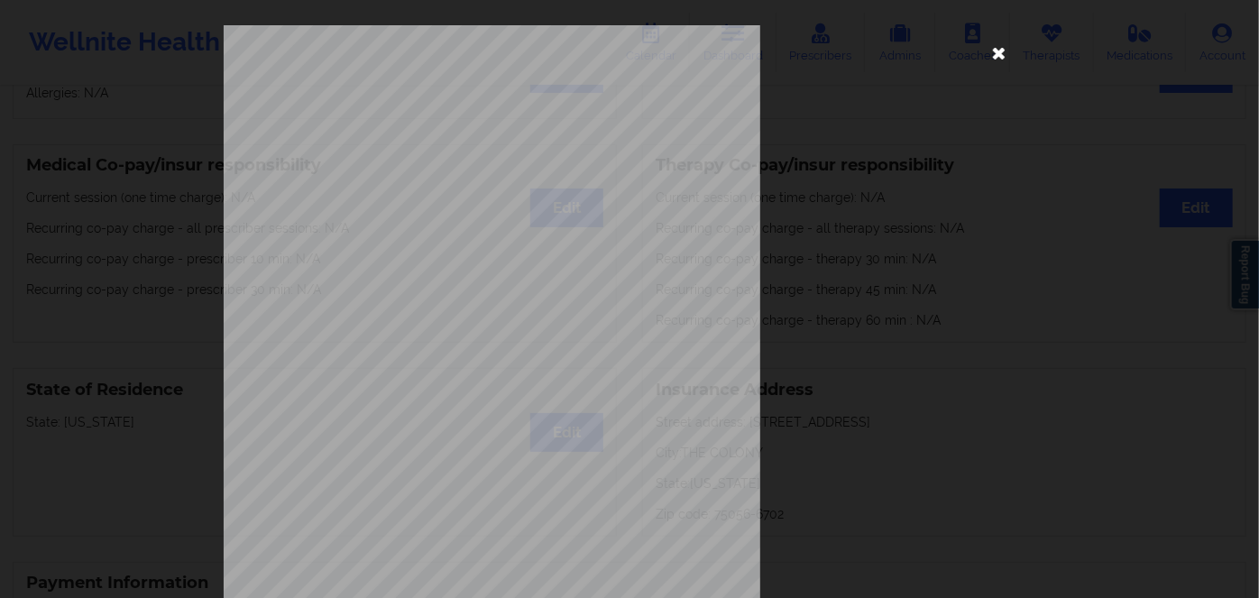
click at [1002, 63] on icon at bounding box center [999, 52] width 29 height 29
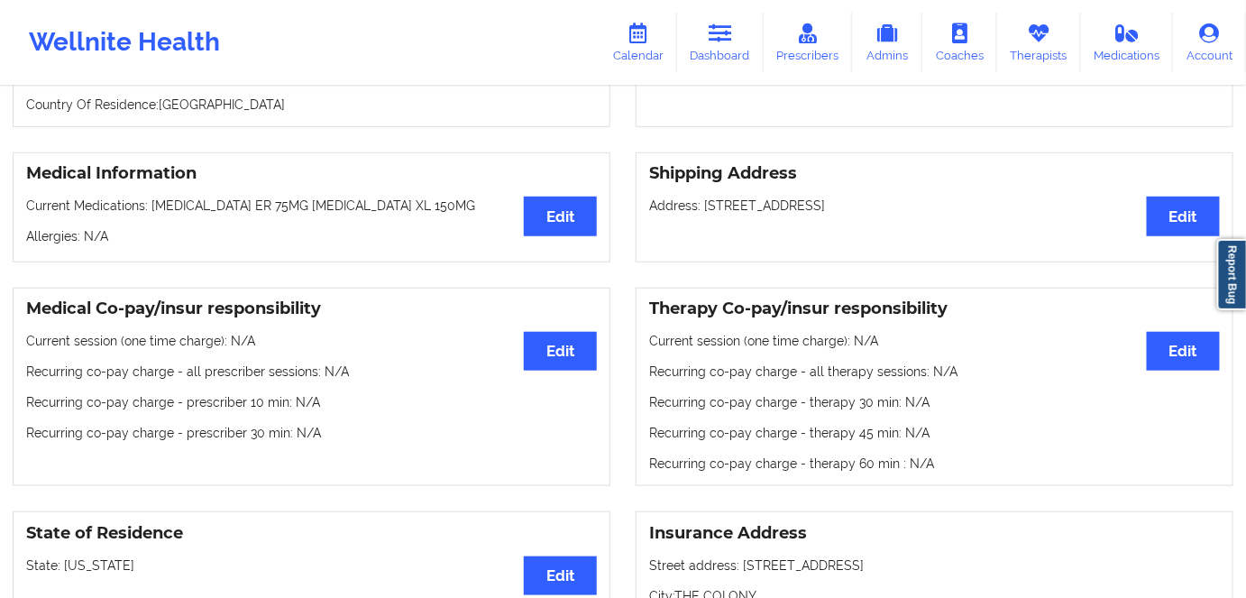
scroll to position [245, 0]
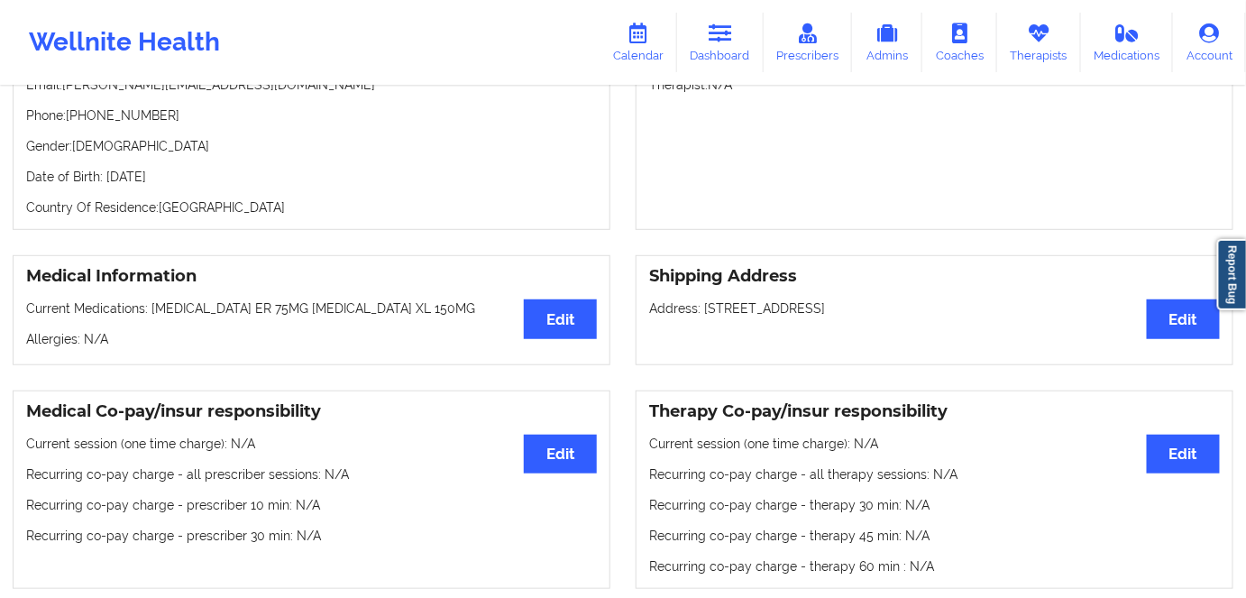
click at [197, 186] on p "Date of Birth: [DEMOGRAPHIC_DATA]" at bounding box center [311, 177] width 571 height 18
copy p "1999"
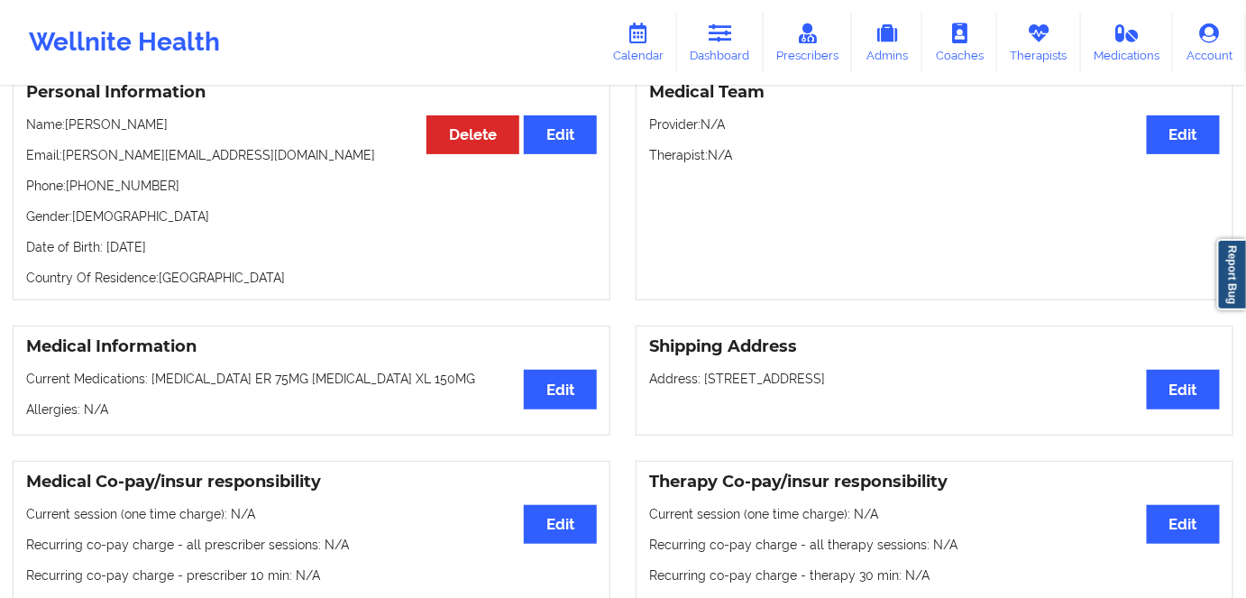
scroll to position [81, 0]
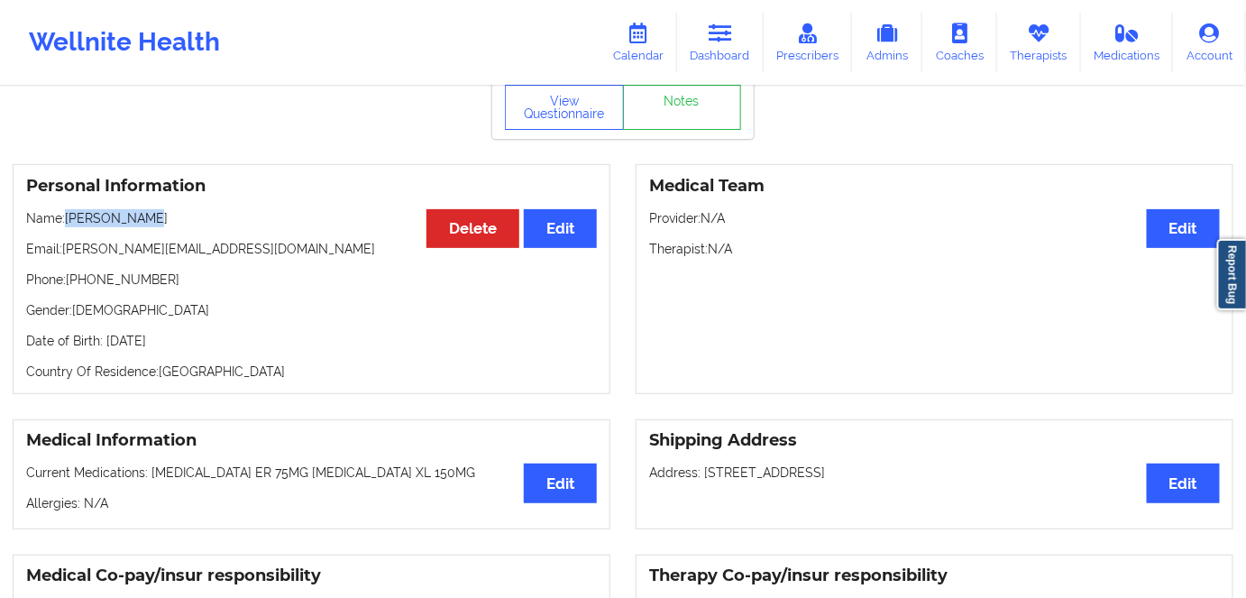
drag, startPoint x: 141, startPoint y: 219, endPoint x: 69, endPoint y: 224, distance: 72.3
click at [69, 224] on p "Name: [PERSON_NAME]" at bounding box center [311, 218] width 571 height 18
copy p "[PERSON_NAME]"
click at [719, 42] on icon at bounding box center [720, 33] width 23 height 20
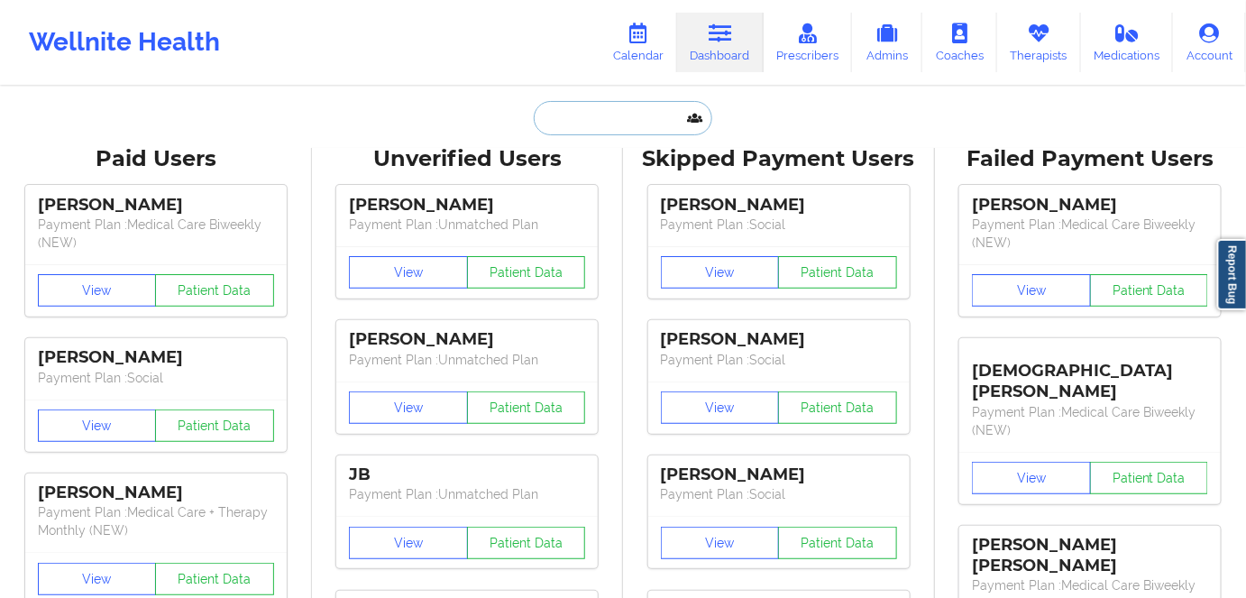
click at [618, 108] on input "text" at bounding box center [623, 118] width 179 height 34
paste input "[EMAIL_ADDRESS][DOMAIN_NAME]"
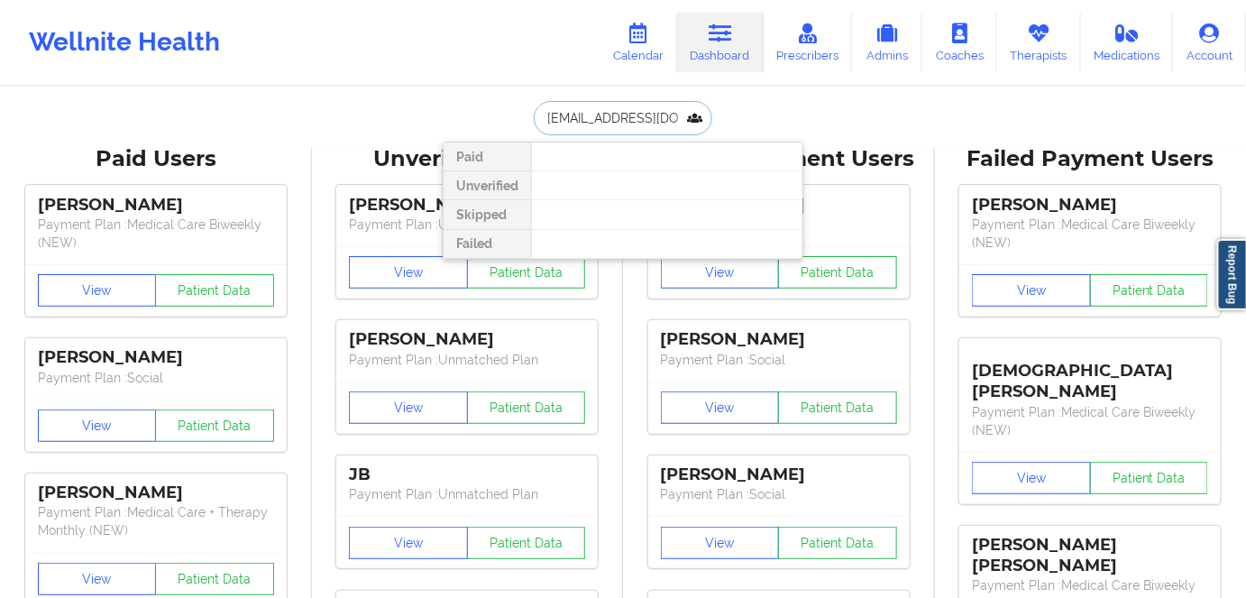
click at [648, 109] on input "[EMAIL_ADDRESS][DOMAIN_NAME]" at bounding box center [623, 118] width 179 height 34
paste input "franzz00@hot"
click at [643, 101] on input "[EMAIL_ADDRESS][DOMAIN_NAME]" at bounding box center [623, 118] width 179 height 34
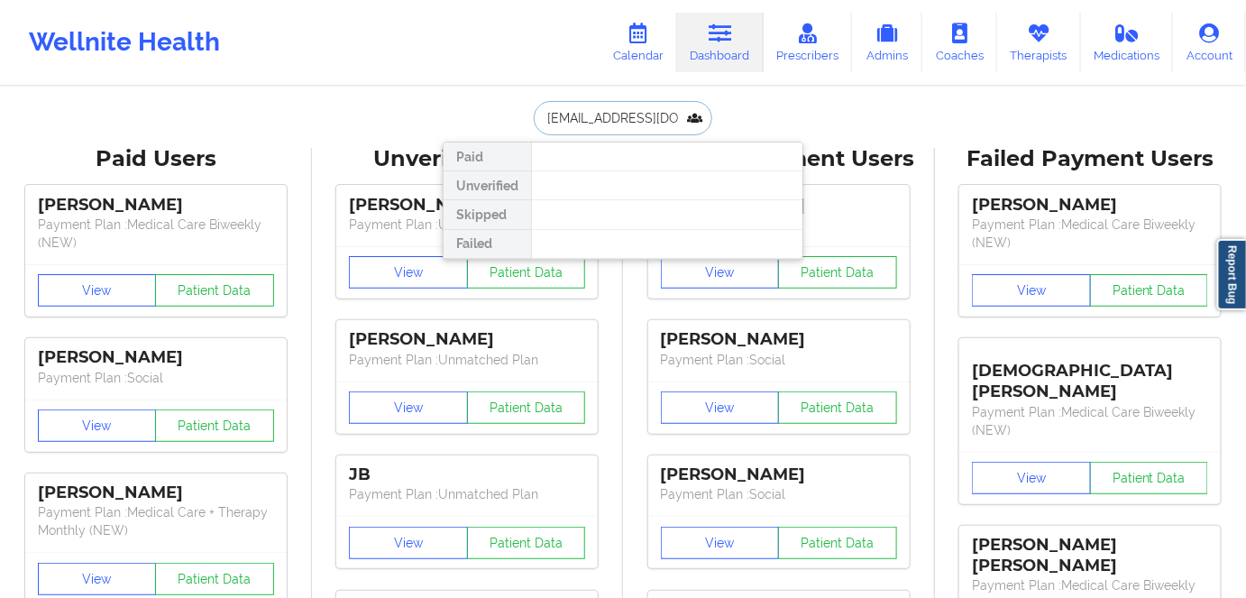
click at [642, 104] on input "[EMAIL_ADDRESS][DOMAIN_NAME]" at bounding box center [623, 118] width 179 height 34
click at [688, 105] on input "[EMAIL_ADDRESS][DOMAIN_NAME]" at bounding box center [623, 118] width 179 height 34
drag, startPoint x: 664, startPoint y: 118, endPoint x: 466, endPoint y: 123, distance: 197.5
click at [466, 123] on div "[EMAIL_ADDRESS][DOMAIN_NAME] Paid Unverified Skipped Failed" at bounding box center [623, 118] width 361 height 34
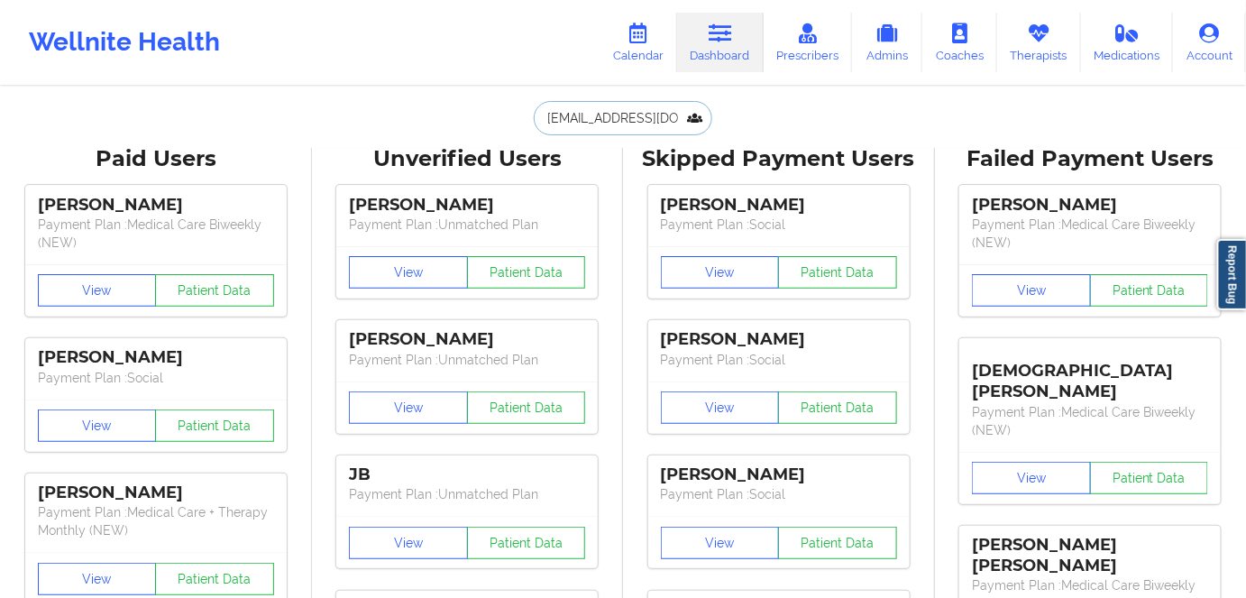
paste input "stephaniedolce22@g"
type input "[EMAIL_ADDRESS][DOMAIN_NAME]"
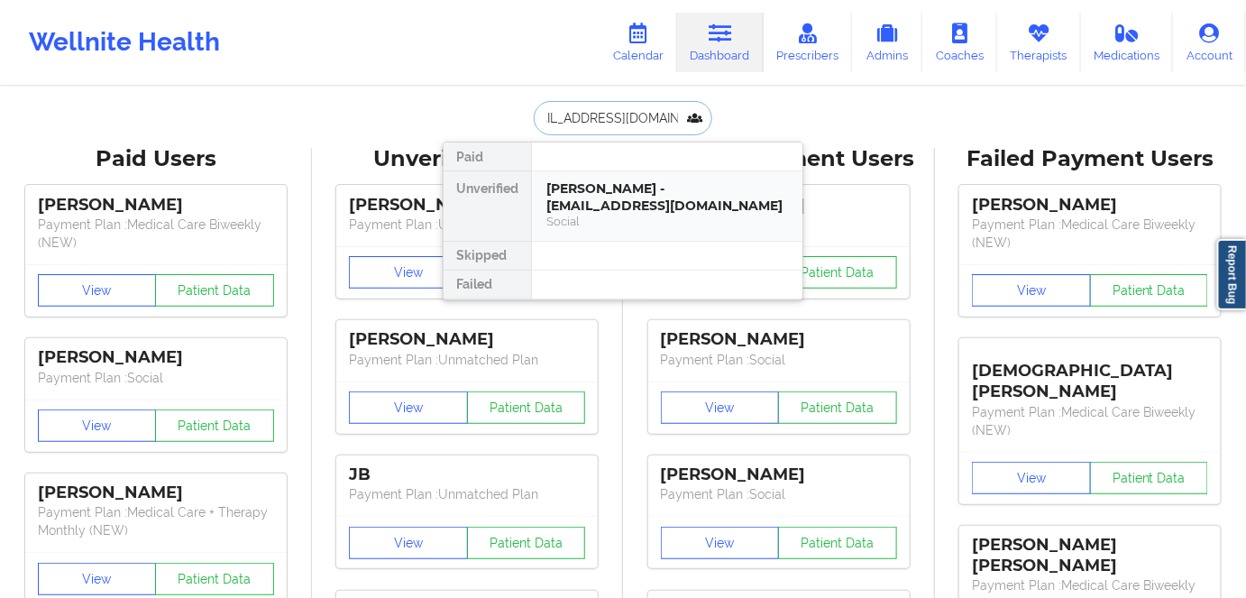
click at [665, 203] on div "[PERSON_NAME] - [EMAIL_ADDRESS][DOMAIN_NAME]" at bounding box center [667, 196] width 242 height 33
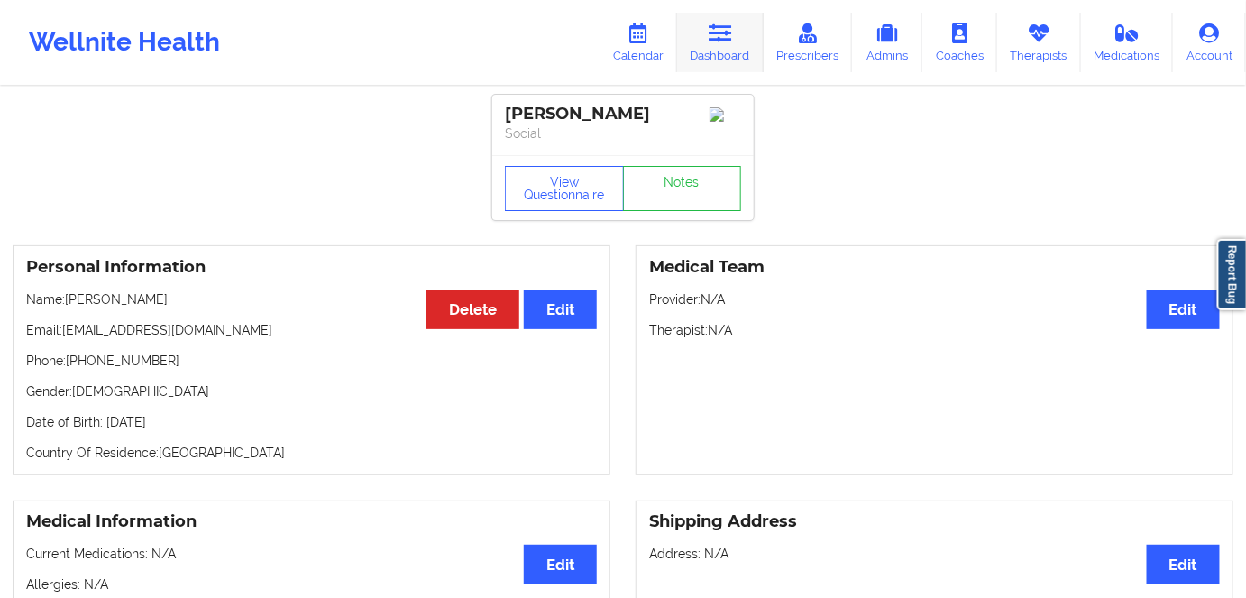
click at [702, 27] on link "Dashboard" at bounding box center [720, 43] width 87 height 60
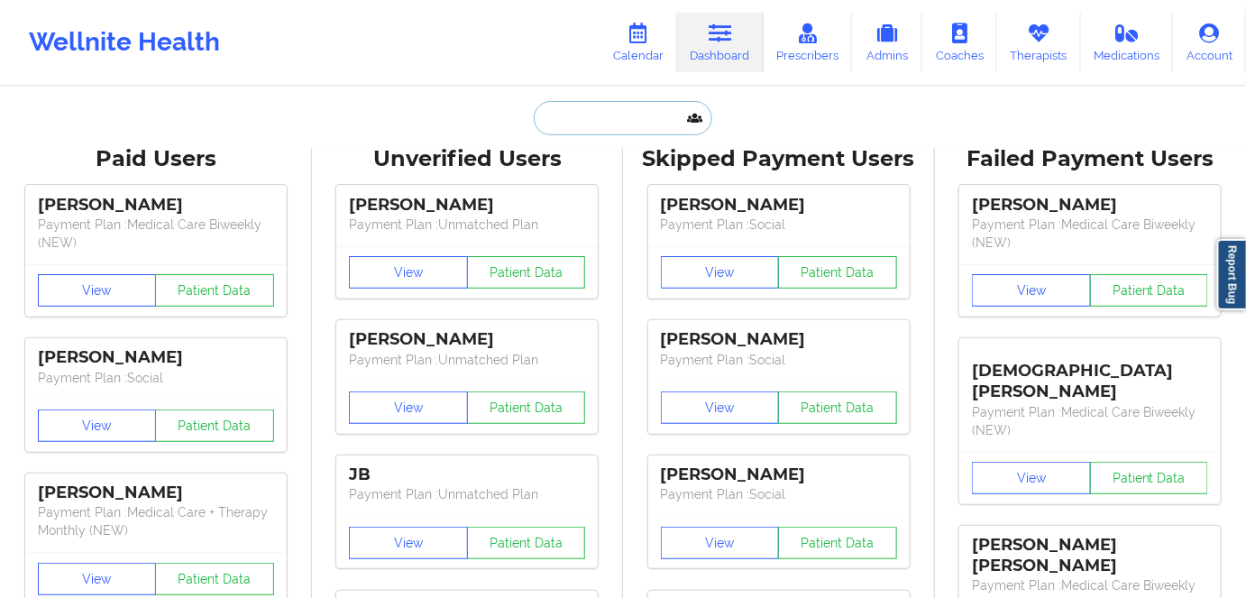
click at [575, 115] on input "text" at bounding box center [623, 118] width 179 height 34
paste input "[PERSON_NAME]"
type input "[PERSON_NAME]"
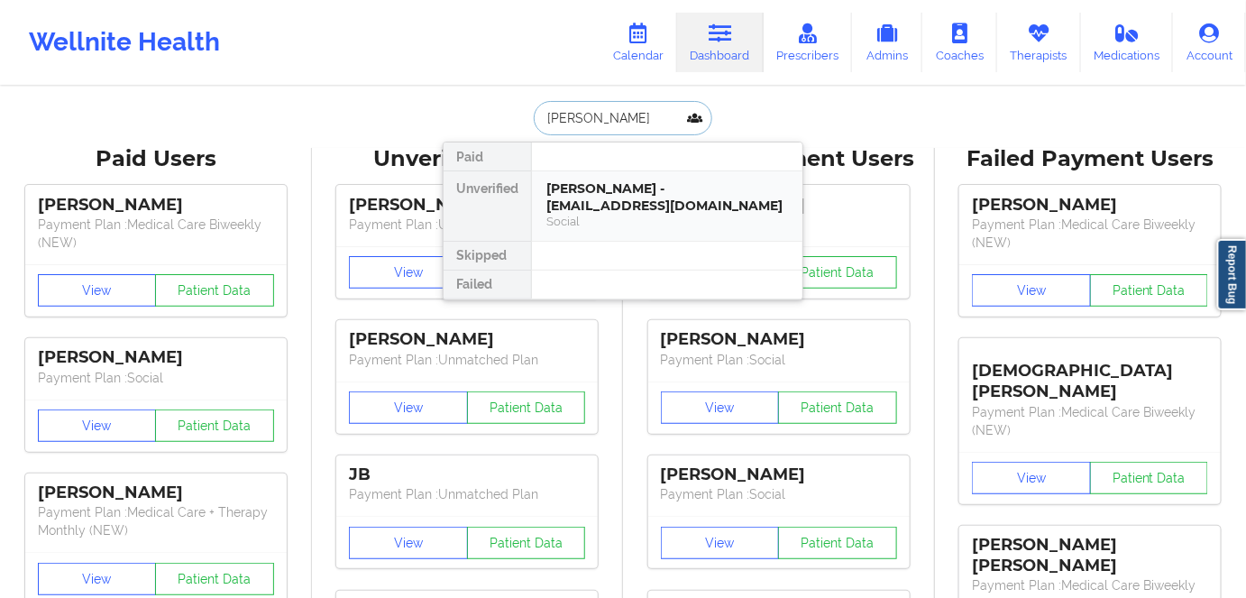
click at [637, 212] on div "[PERSON_NAME] - [EMAIL_ADDRESS][DOMAIN_NAME]" at bounding box center [667, 196] width 242 height 33
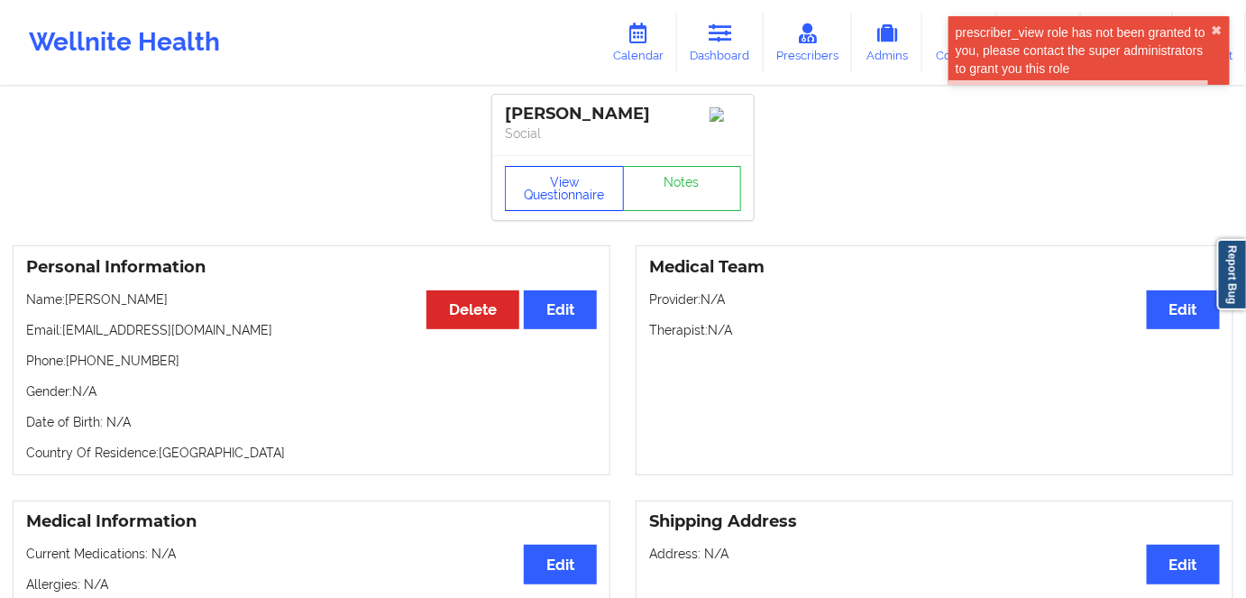
click at [581, 200] on button "View Questionnaire" at bounding box center [564, 188] width 119 height 45
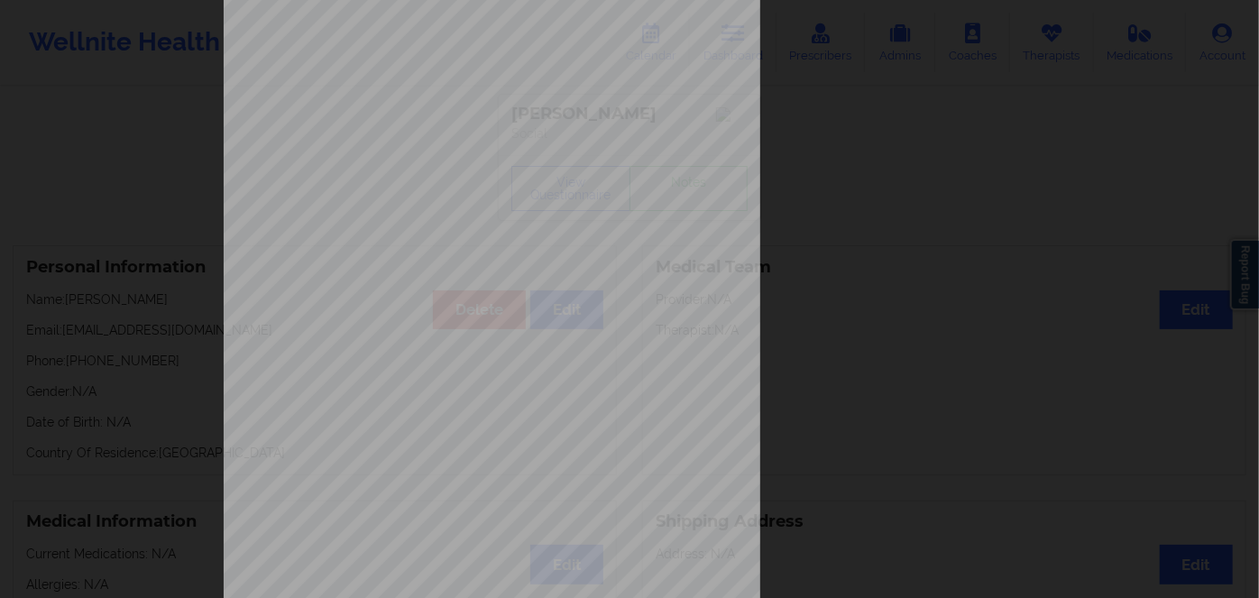
scroll to position [261, 0]
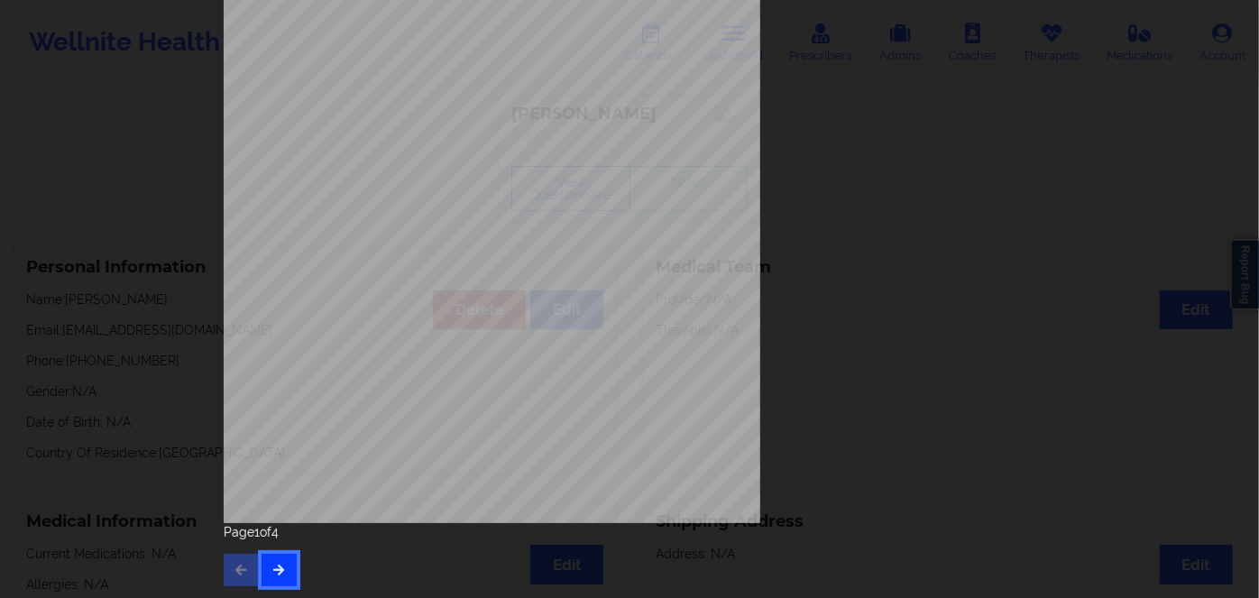
click at [269, 557] on button "button" at bounding box center [278, 570] width 35 height 32
click at [280, 558] on button "button" at bounding box center [278, 570] width 35 height 32
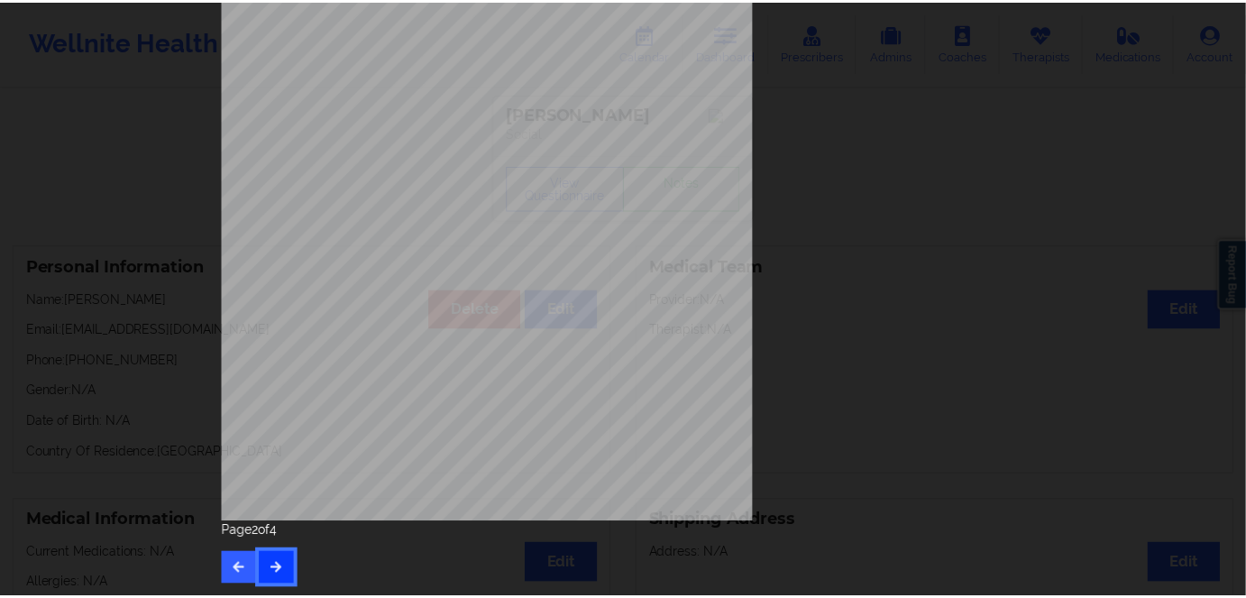
scroll to position [0, 0]
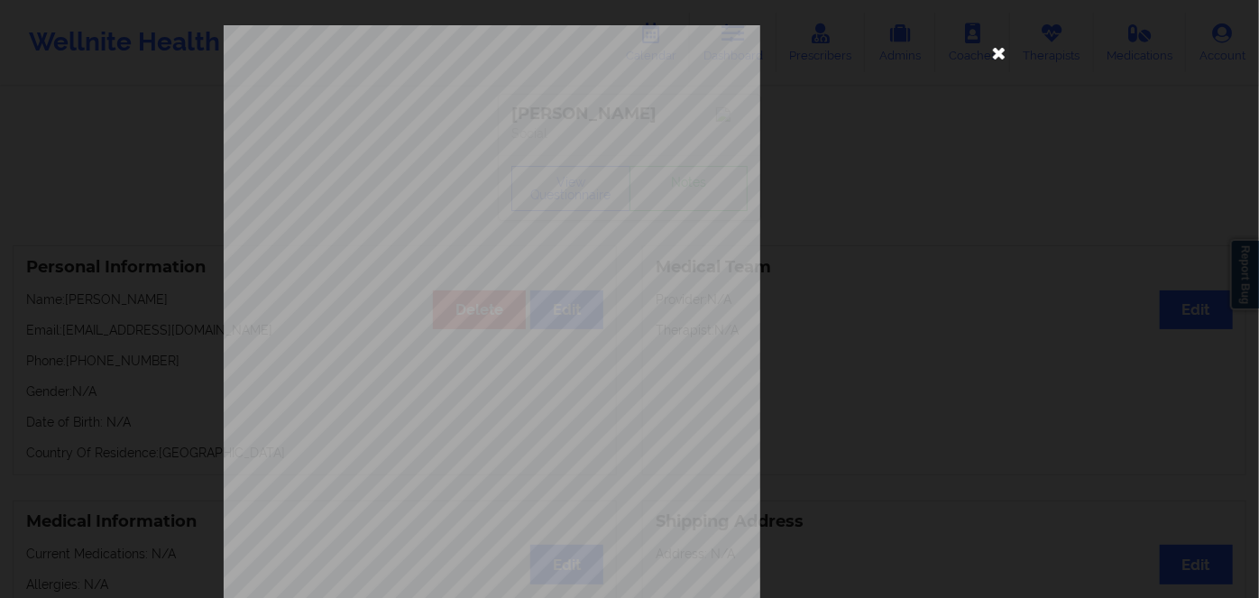
click at [993, 47] on icon at bounding box center [999, 52] width 29 height 29
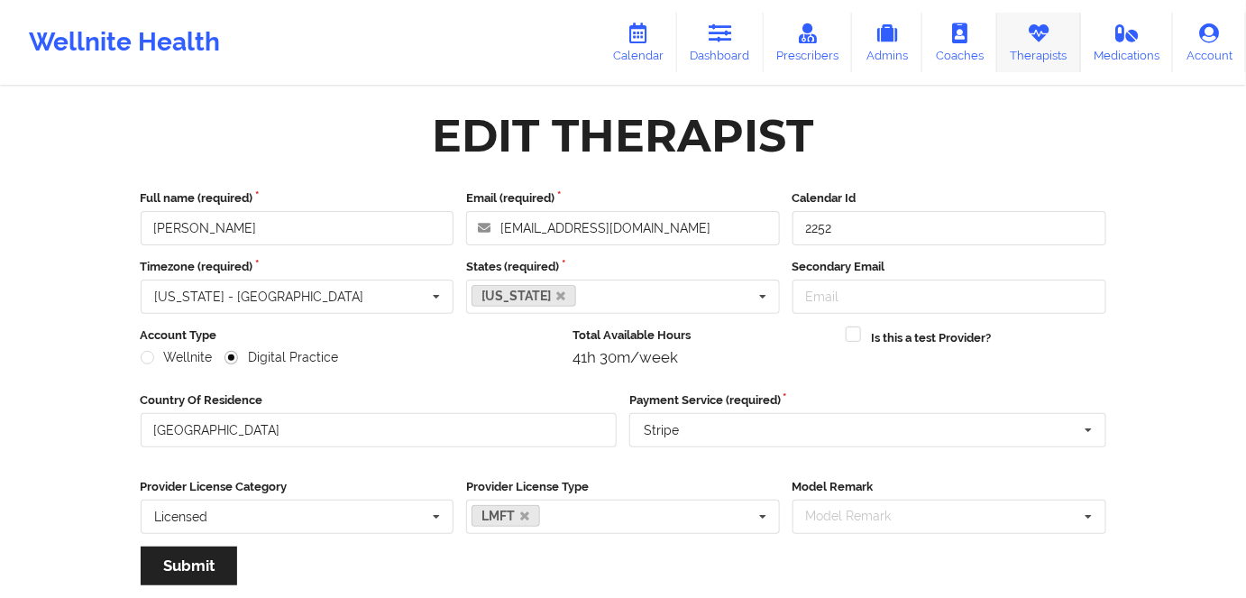
click at [1022, 41] on link "Therapists" at bounding box center [1039, 43] width 84 height 60
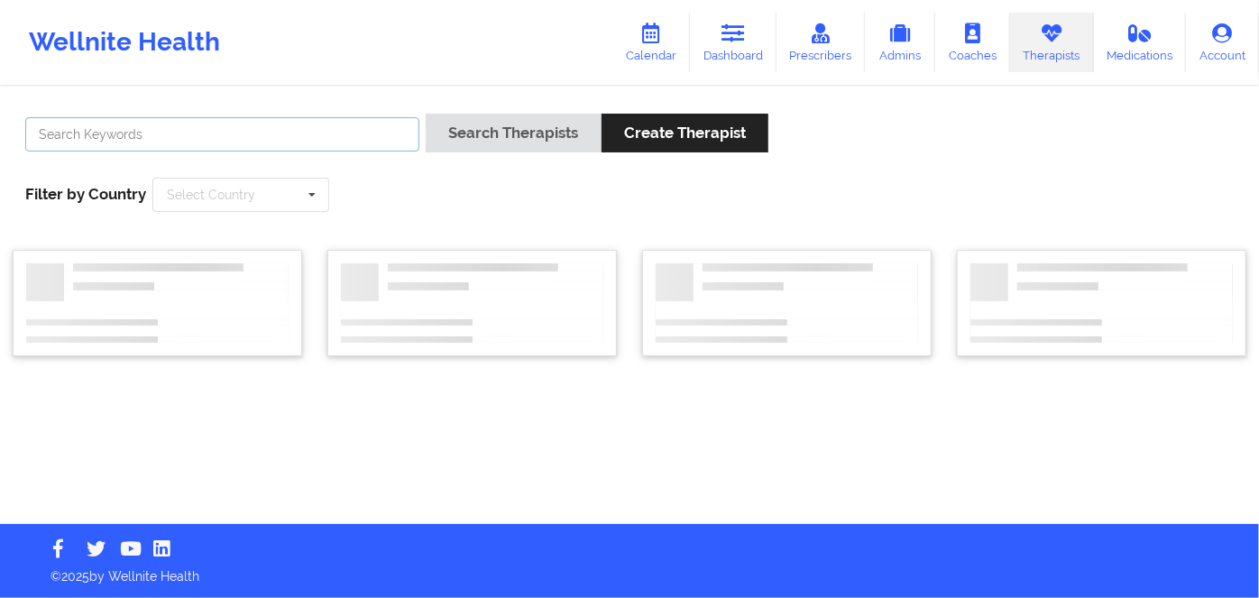
click at [298, 137] on input "text" at bounding box center [222, 134] width 394 height 34
paste input "JACINTA LITTLE"
type input "JACINTA LITTLE"
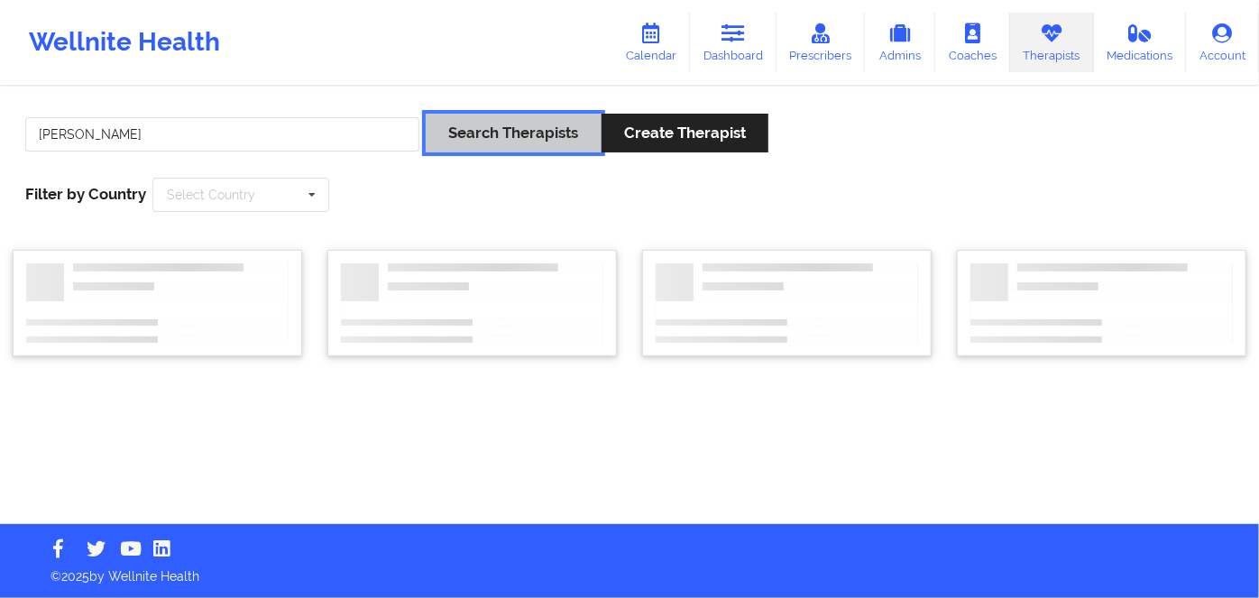
click at [518, 134] on button "Search Therapists" at bounding box center [513, 133] width 175 height 39
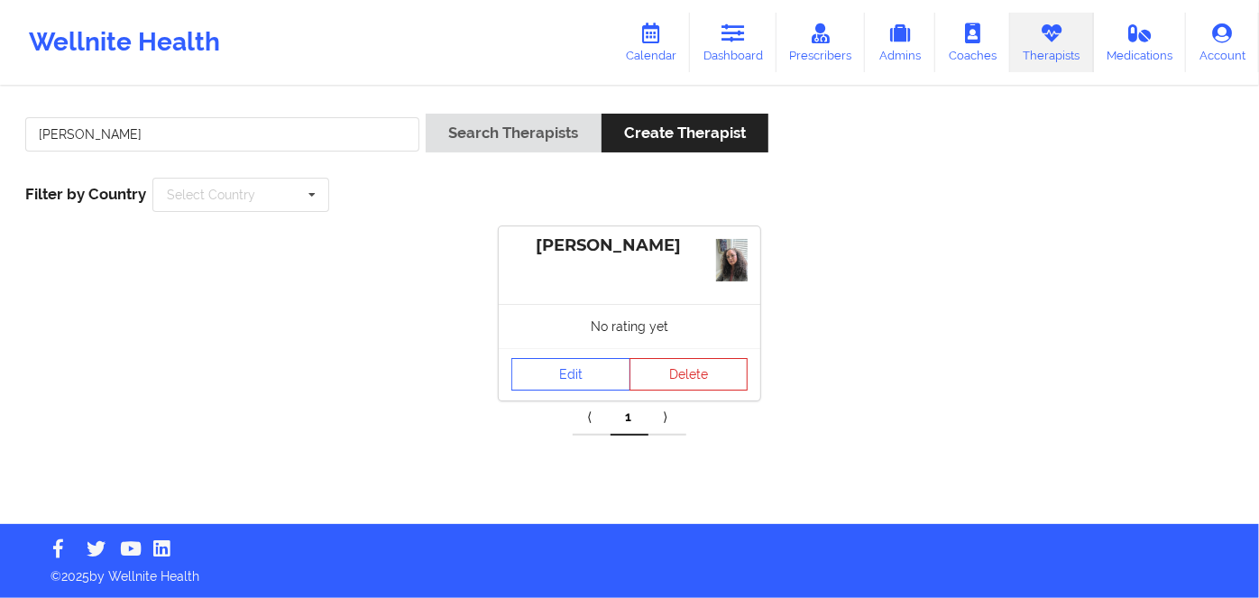
click at [576, 328] on div "No rating yet" at bounding box center [629, 326] width 261 height 44
click at [572, 375] on link "Edit" at bounding box center [570, 374] width 119 height 32
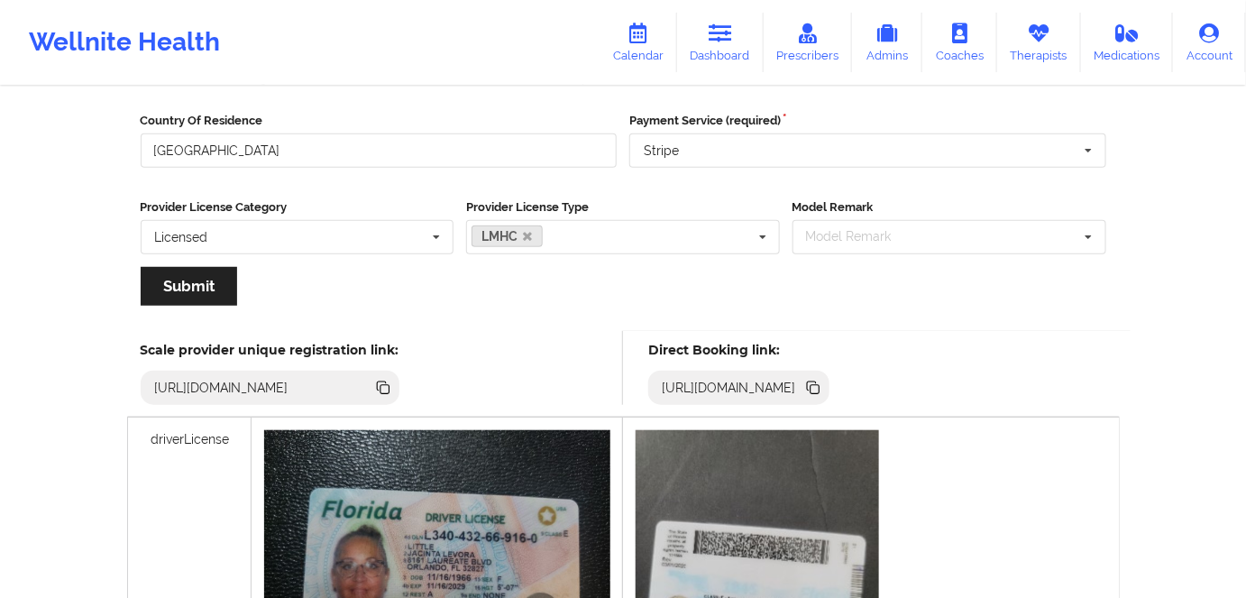
scroll to position [296, 0]
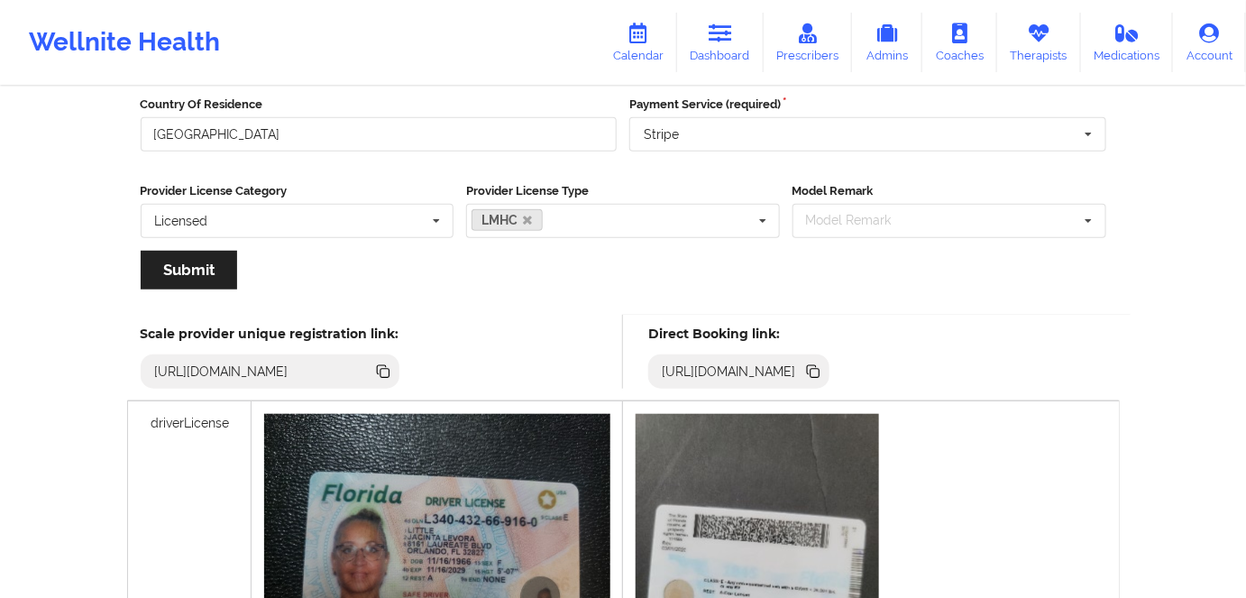
click at [823, 368] on icon at bounding box center [813, 372] width 20 height 20
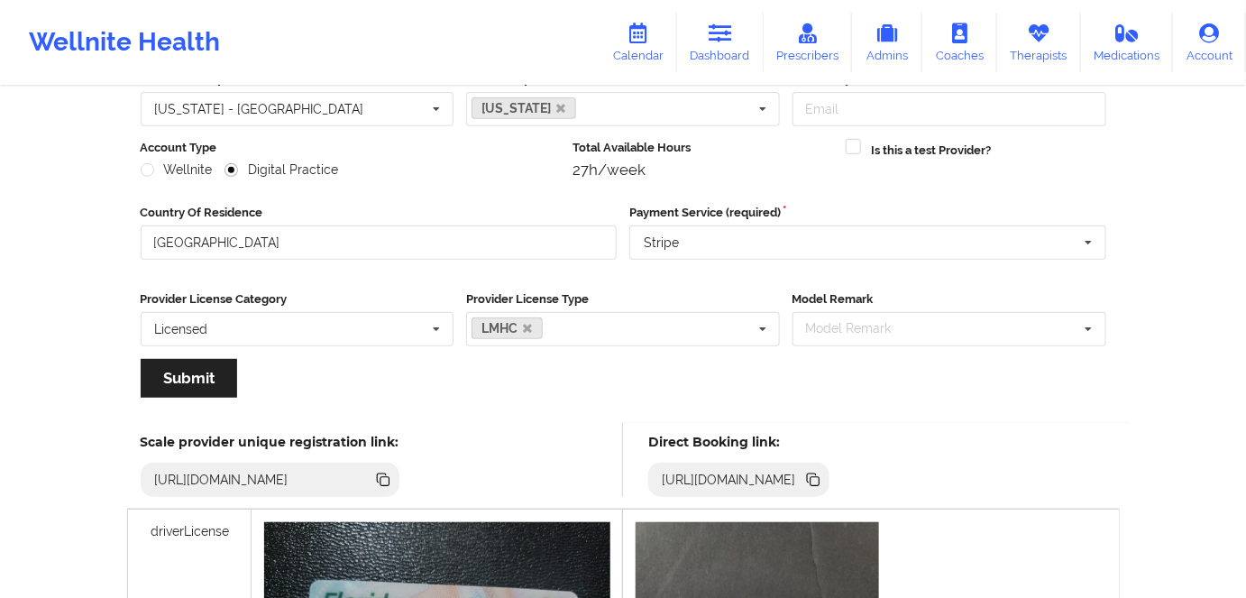
scroll to position [409, 0]
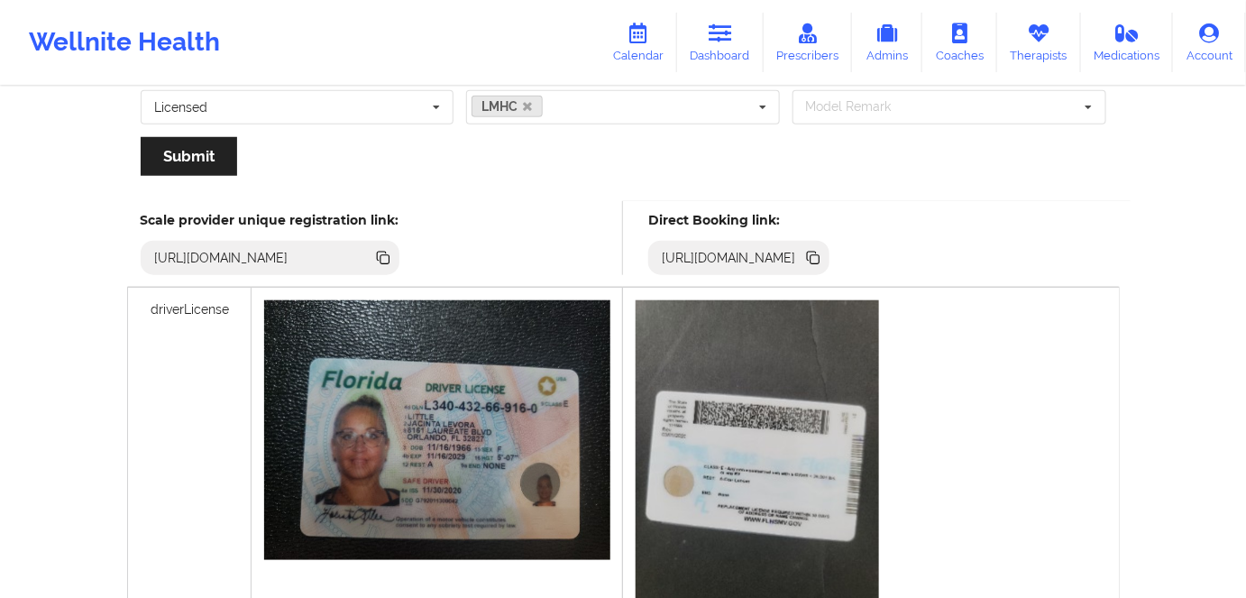
click at [820, 257] on icon at bounding box center [815, 259] width 9 height 9
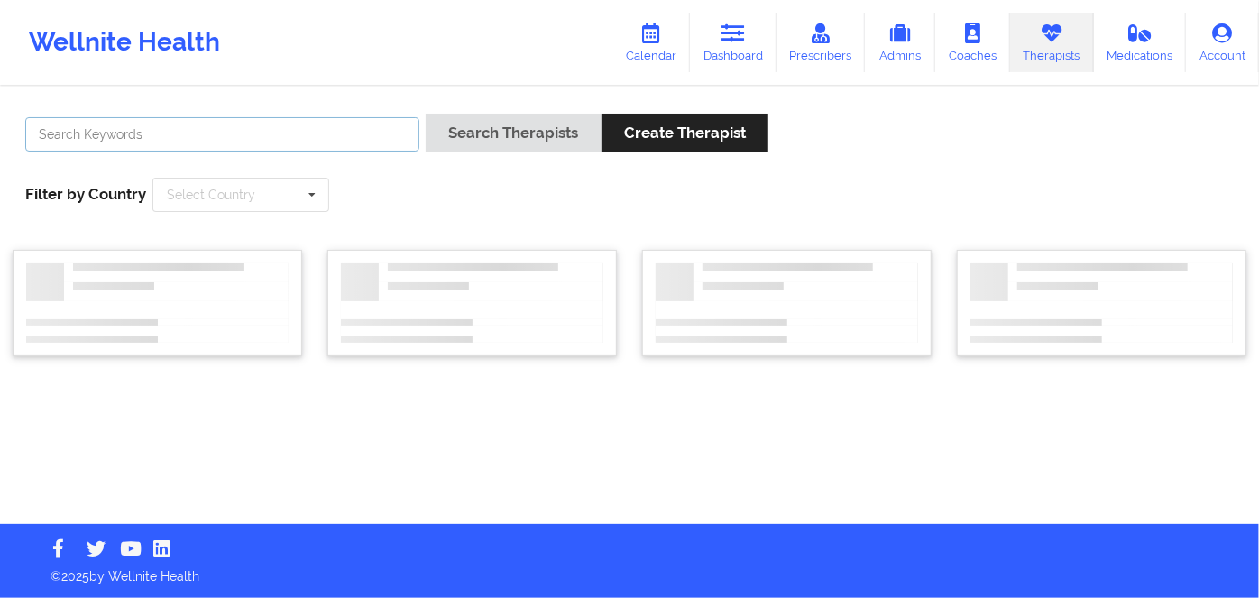
drag, startPoint x: 341, startPoint y: 132, endPoint x: 365, endPoint y: 131, distance: 24.4
click at [341, 132] on input "text" at bounding box center [222, 134] width 394 height 34
paste input "DEON WHITESIDE"
type input "DEON WHITESIDE"
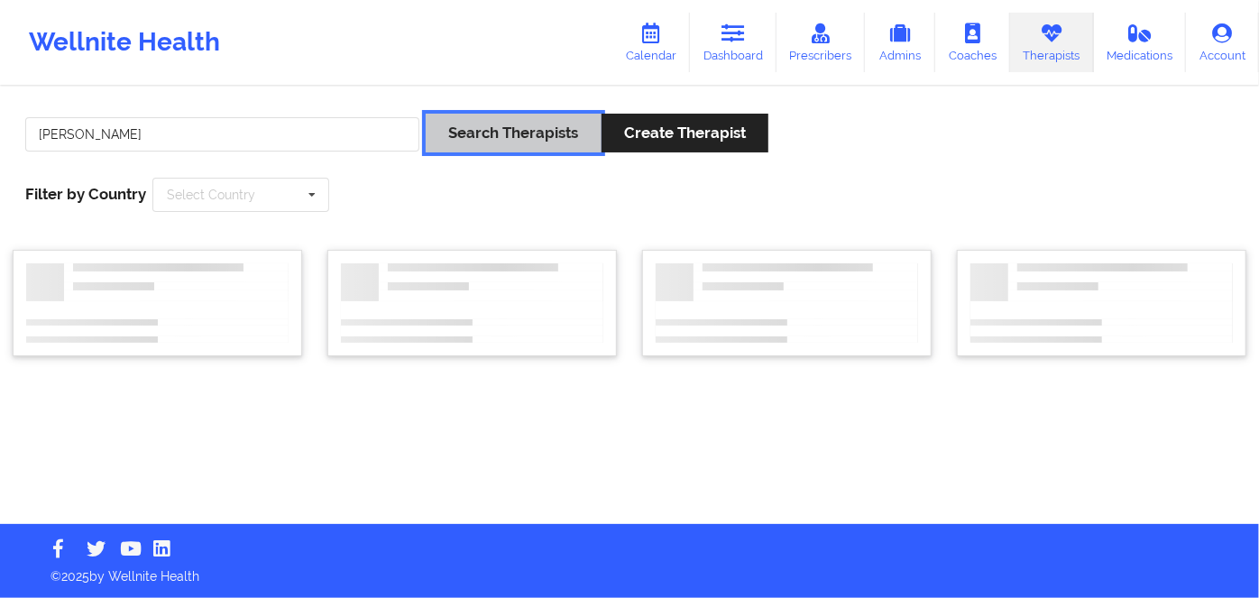
click at [518, 115] on button "Search Therapists" at bounding box center [513, 133] width 175 height 39
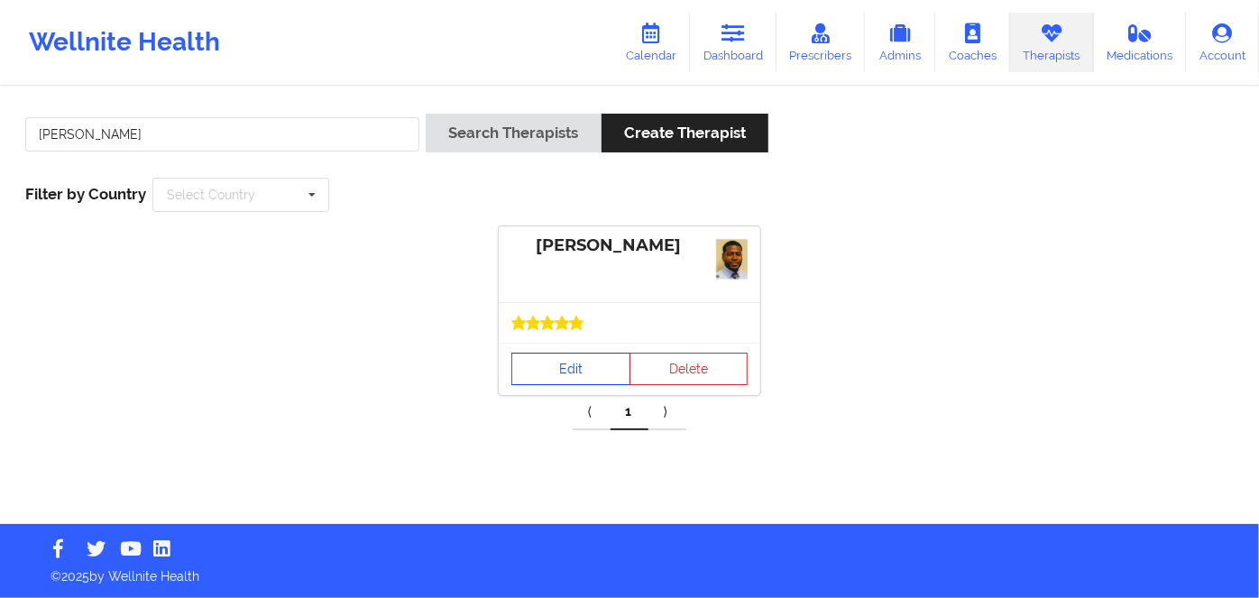
click at [577, 364] on link "Edit" at bounding box center [570, 369] width 119 height 32
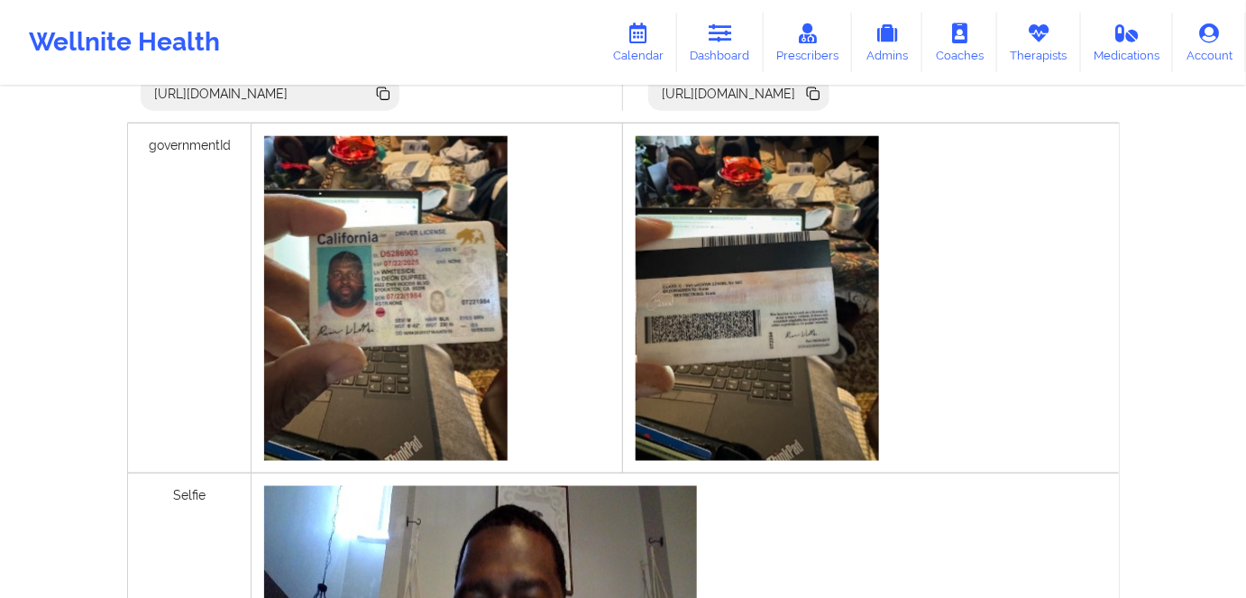
scroll to position [409, 0]
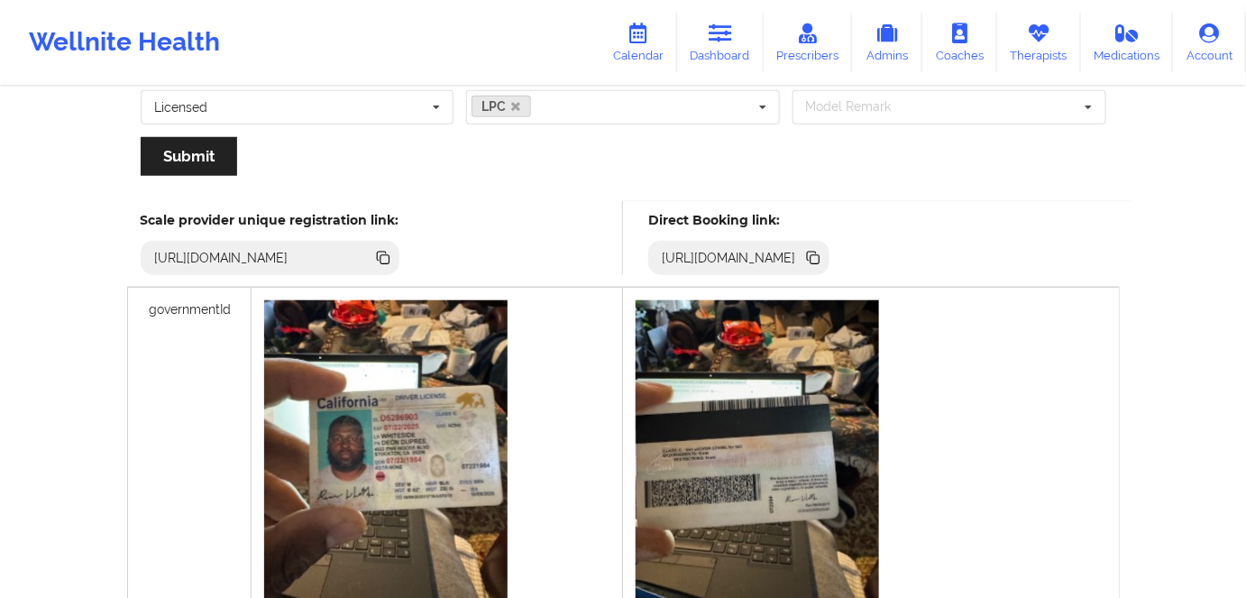
click at [820, 259] on icon at bounding box center [815, 259] width 9 height 9
click at [816, 258] on icon at bounding box center [811, 256] width 9 height 9
